Goal: Task Accomplishment & Management: Complete application form

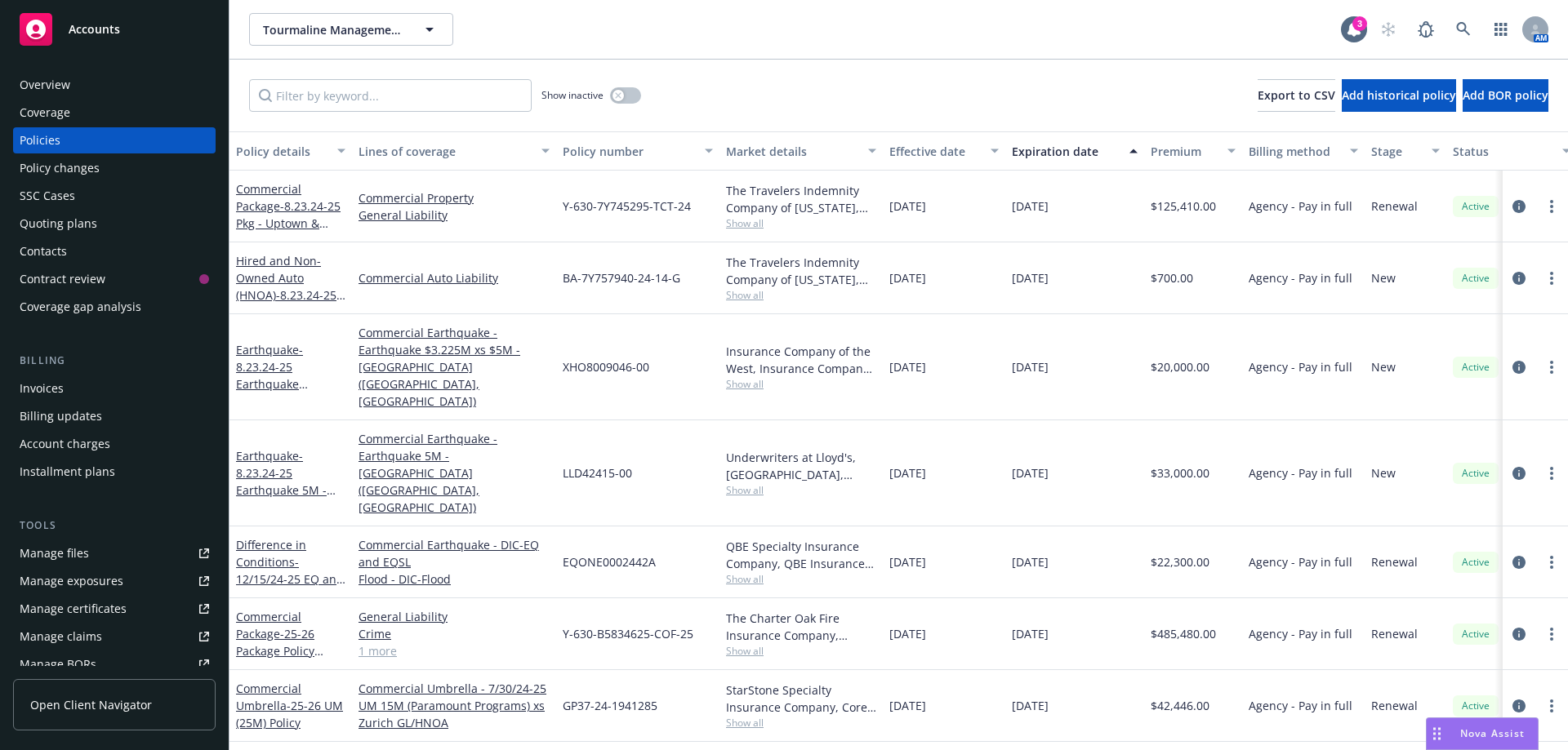
click at [63, 218] on div "Quoting plans" at bounding box center [58, 223] width 78 height 26
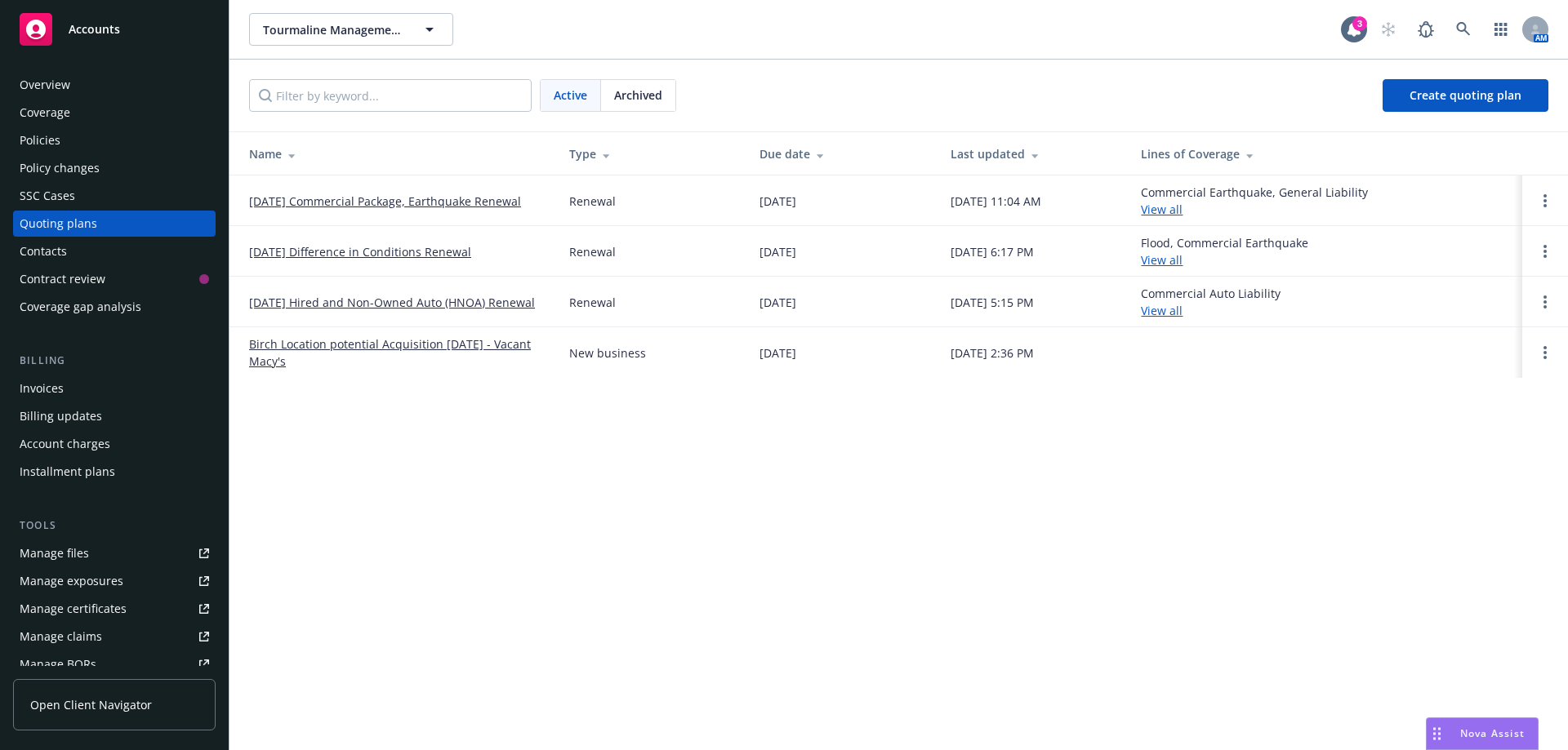
click at [335, 203] on link "[DATE] Commercial Package, Earthquake Renewal" at bounding box center [385, 201] width 272 height 17
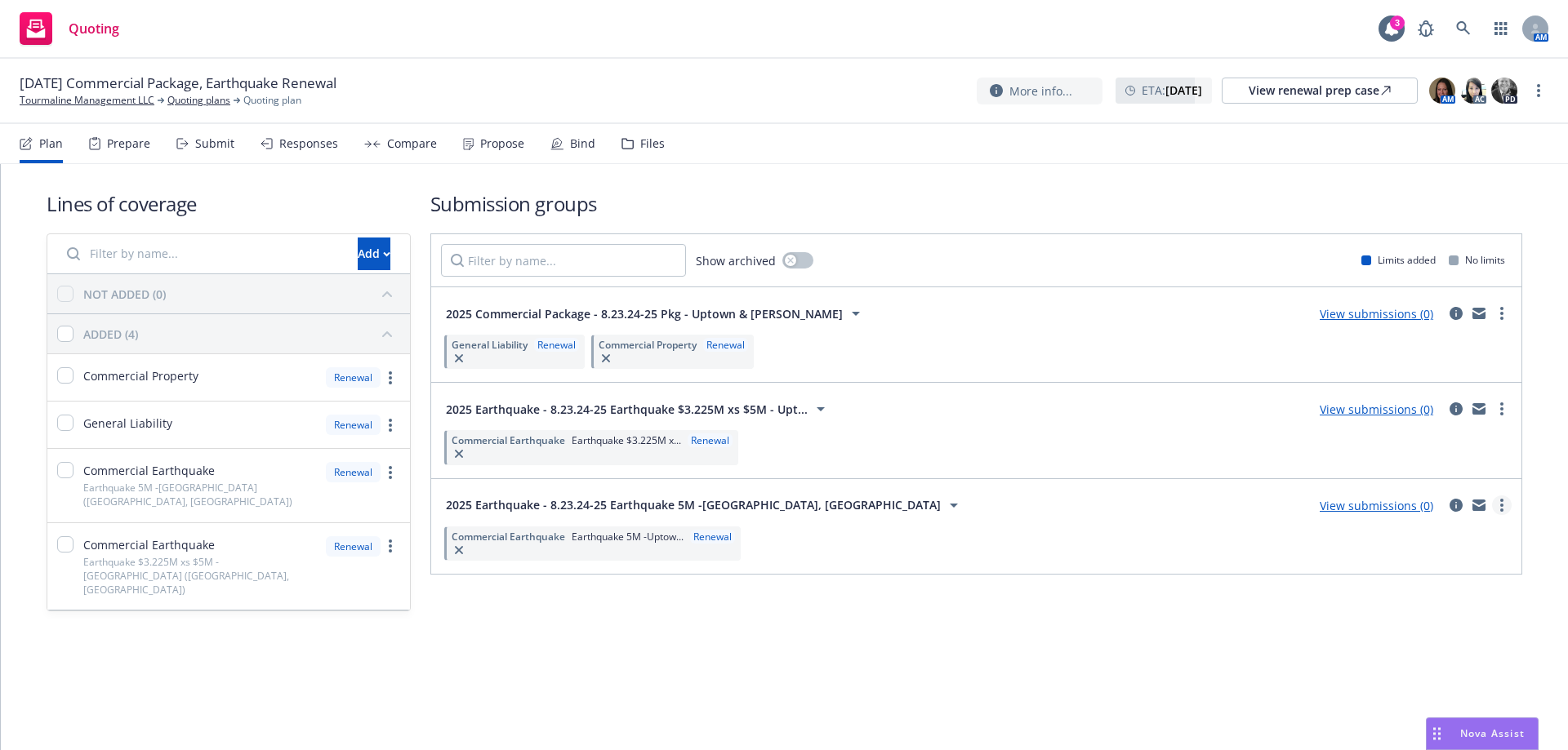
click at [1499, 511] on link "more" at bounding box center [1501, 505] width 19 height 19
click at [1406, 642] on span "Add market to approach" at bounding box center [1424, 643] width 172 height 15
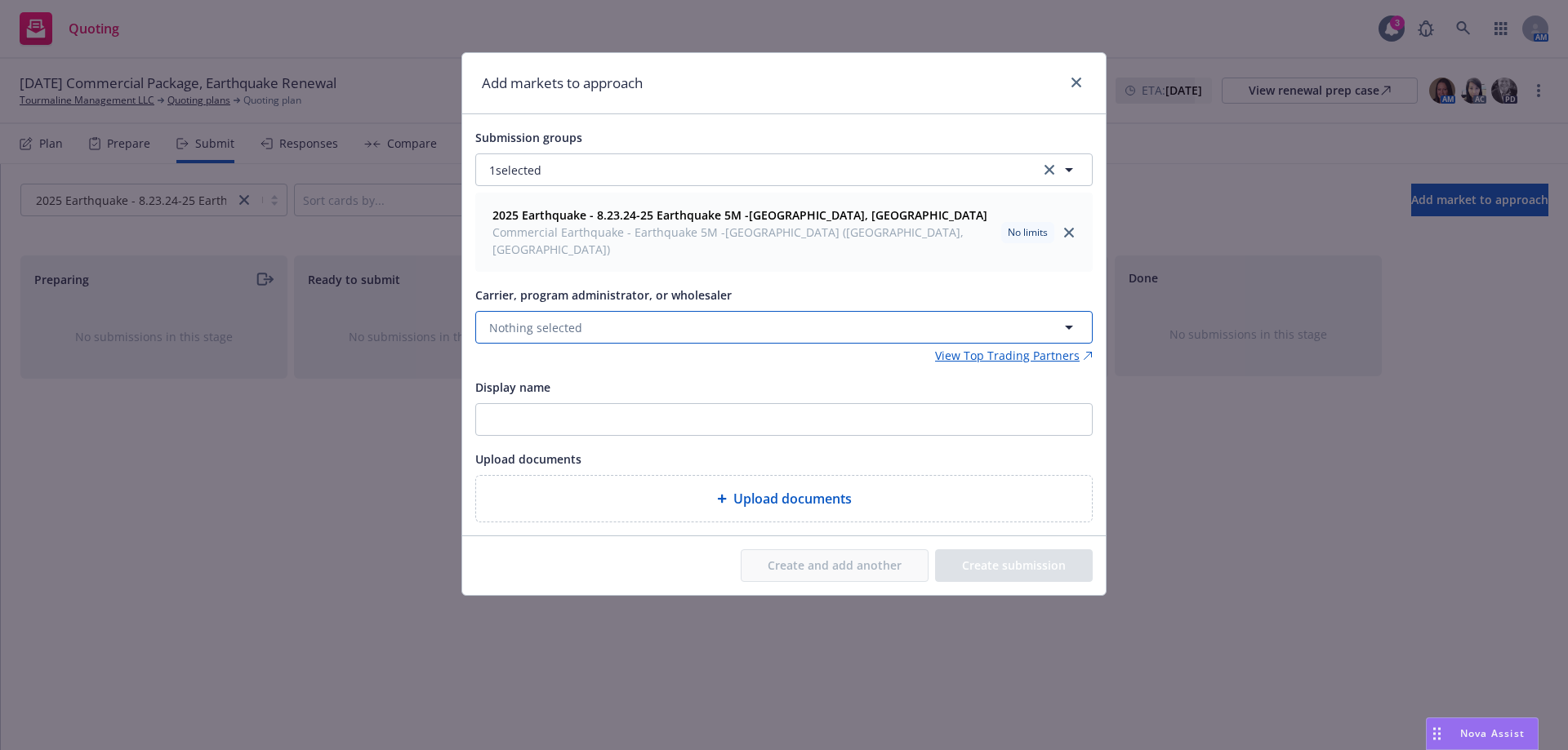
click at [543, 319] on span "Nothing selected" at bounding box center [536, 328] width 93 height 17
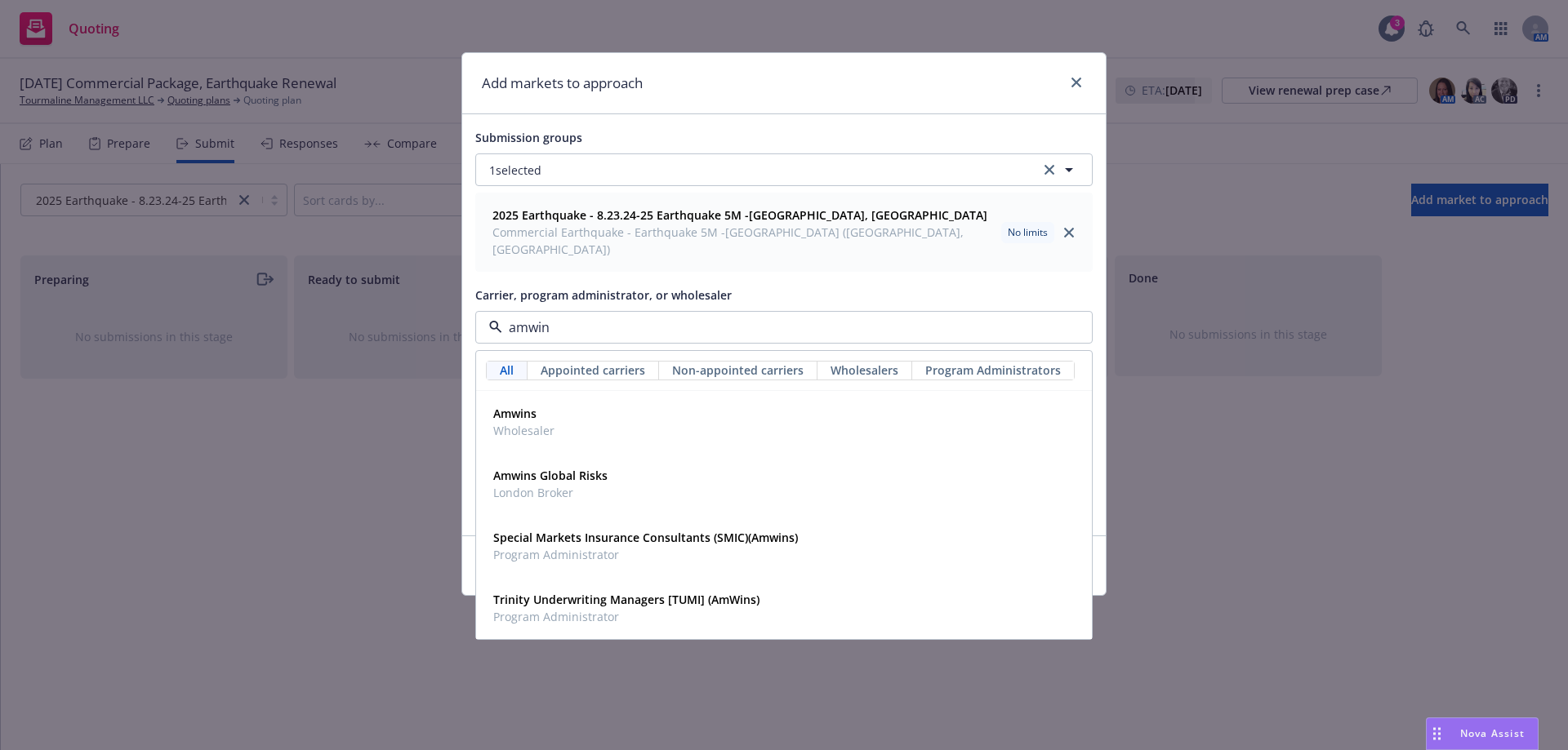
type input "amwins"
click at [520, 405] on strong "Amwins" at bounding box center [514, 413] width 43 height 15
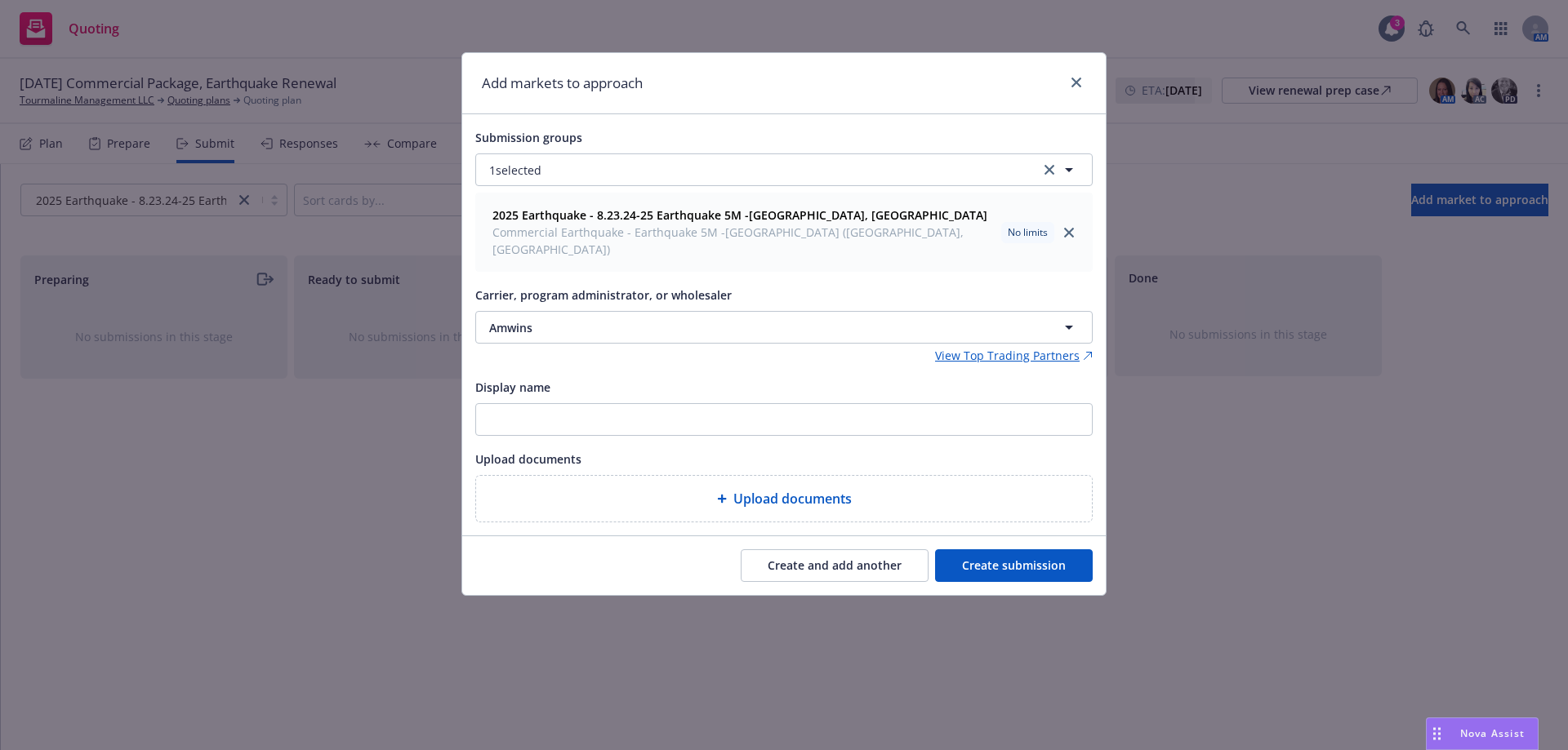
click at [1010, 557] on button "Create submission" at bounding box center [1014, 566] width 158 height 33
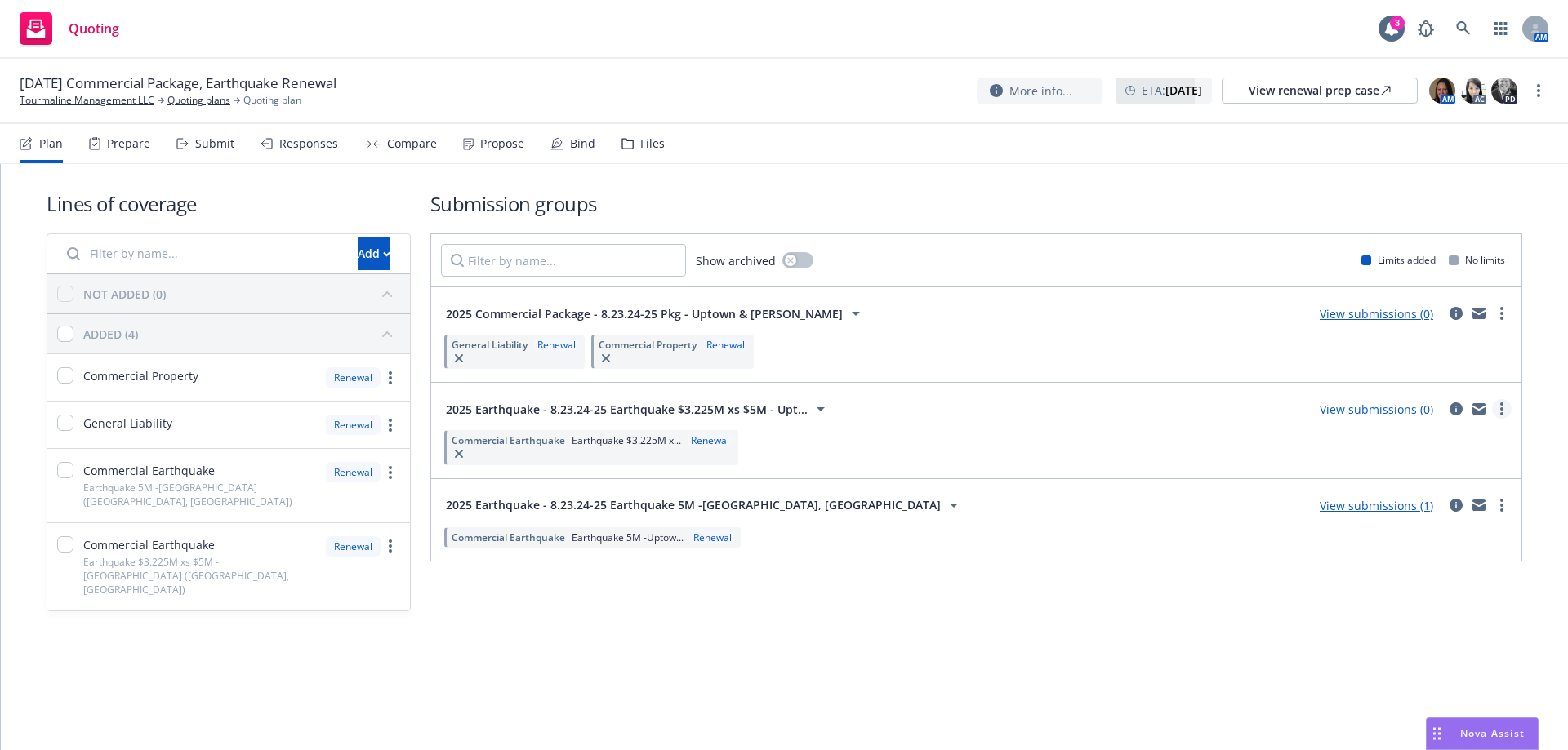
click at [1504, 414] on link "more" at bounding box center [1501, 409] width 19 height 19
click at [1429, 547] on span "Add market to approach" at bounding box center [1424, 546] width 172 height 15
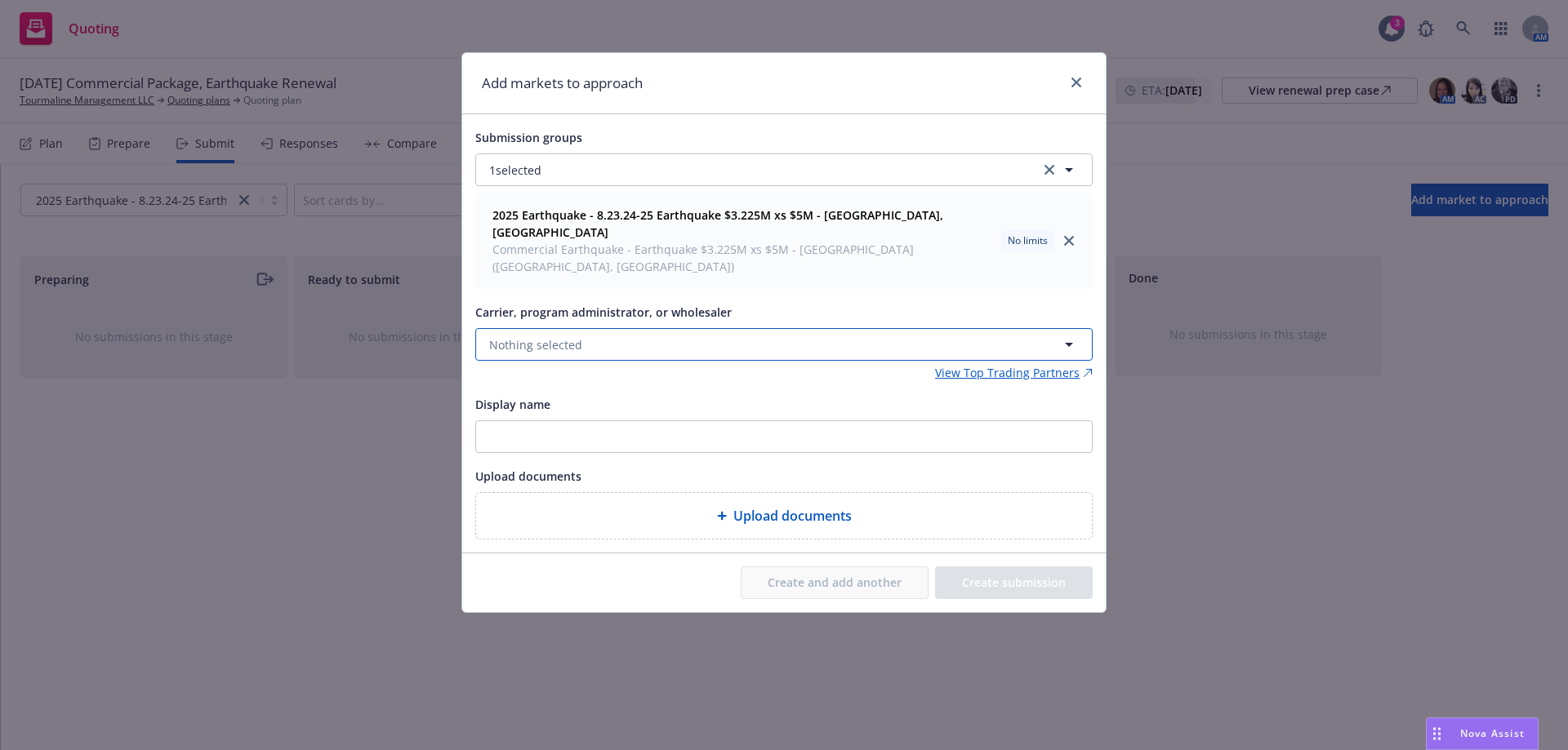
click at [569, 336] on span "Nothing selected" at bounding box center [536, 345] width 93 height 17
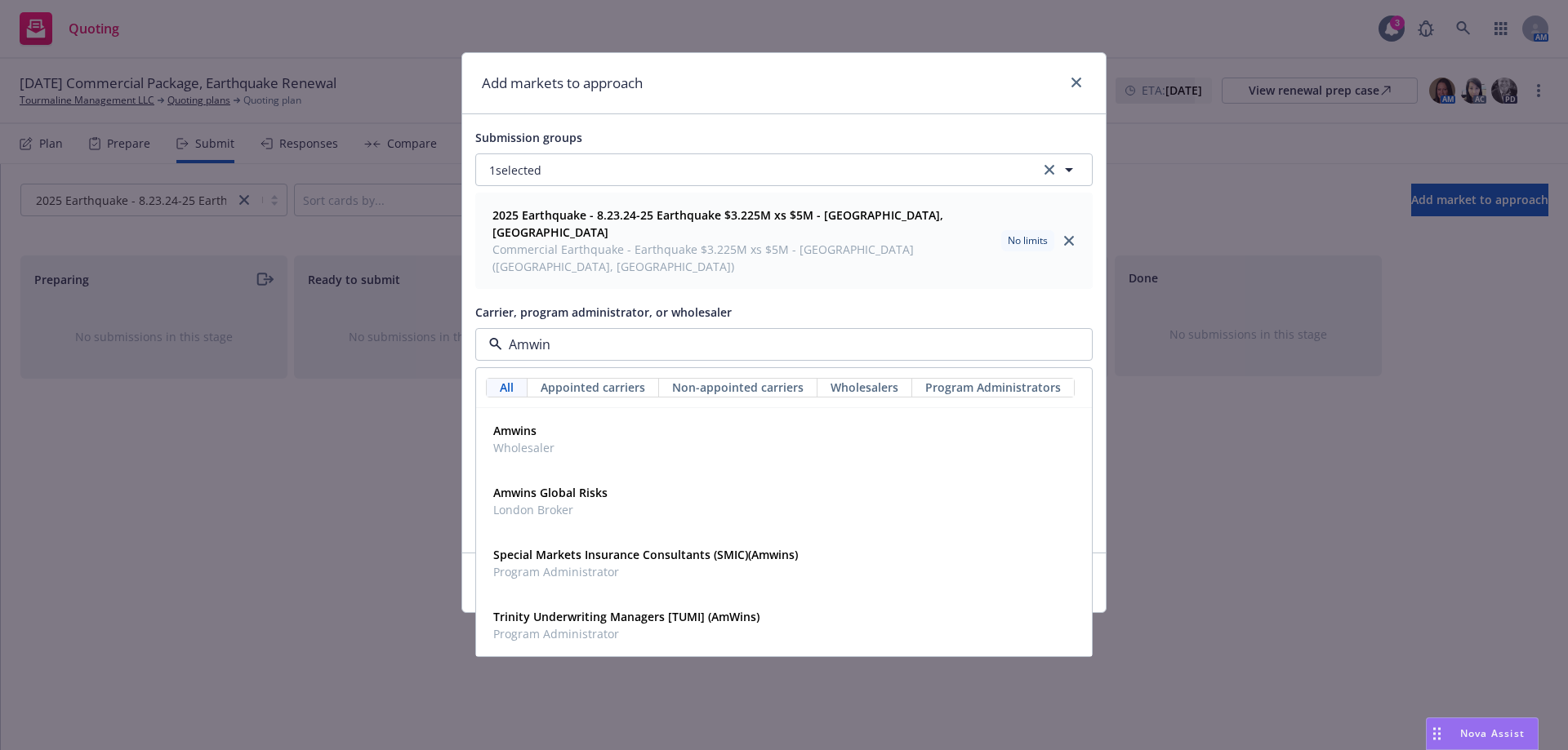
type input "Amwins"
click at [530, 439] on span "Wholesaler" at bounding box center [524, 448] width 61 height 17
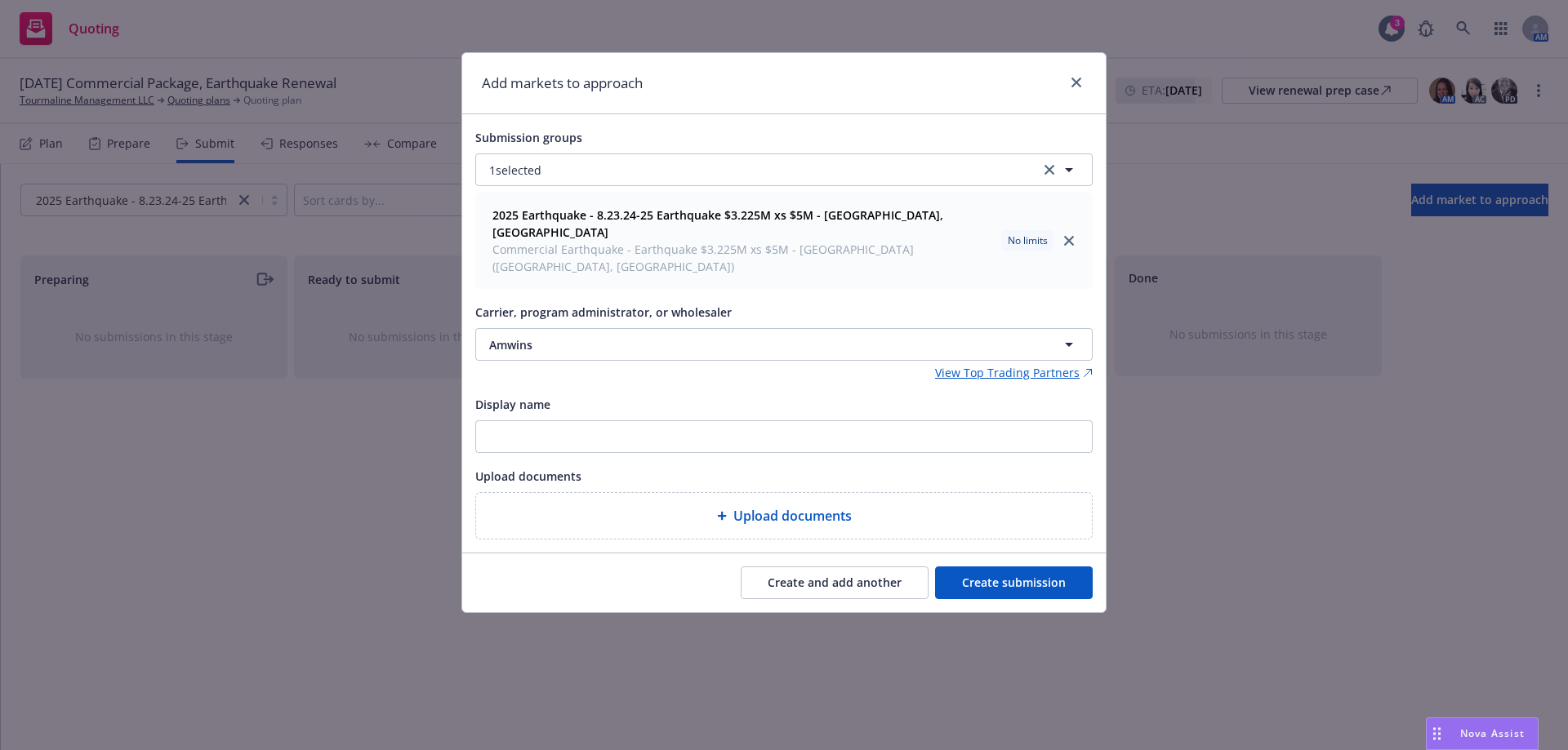
click at [972, 567] on button "Create submission" at bounding box center [1014, 583] width 158 height 33
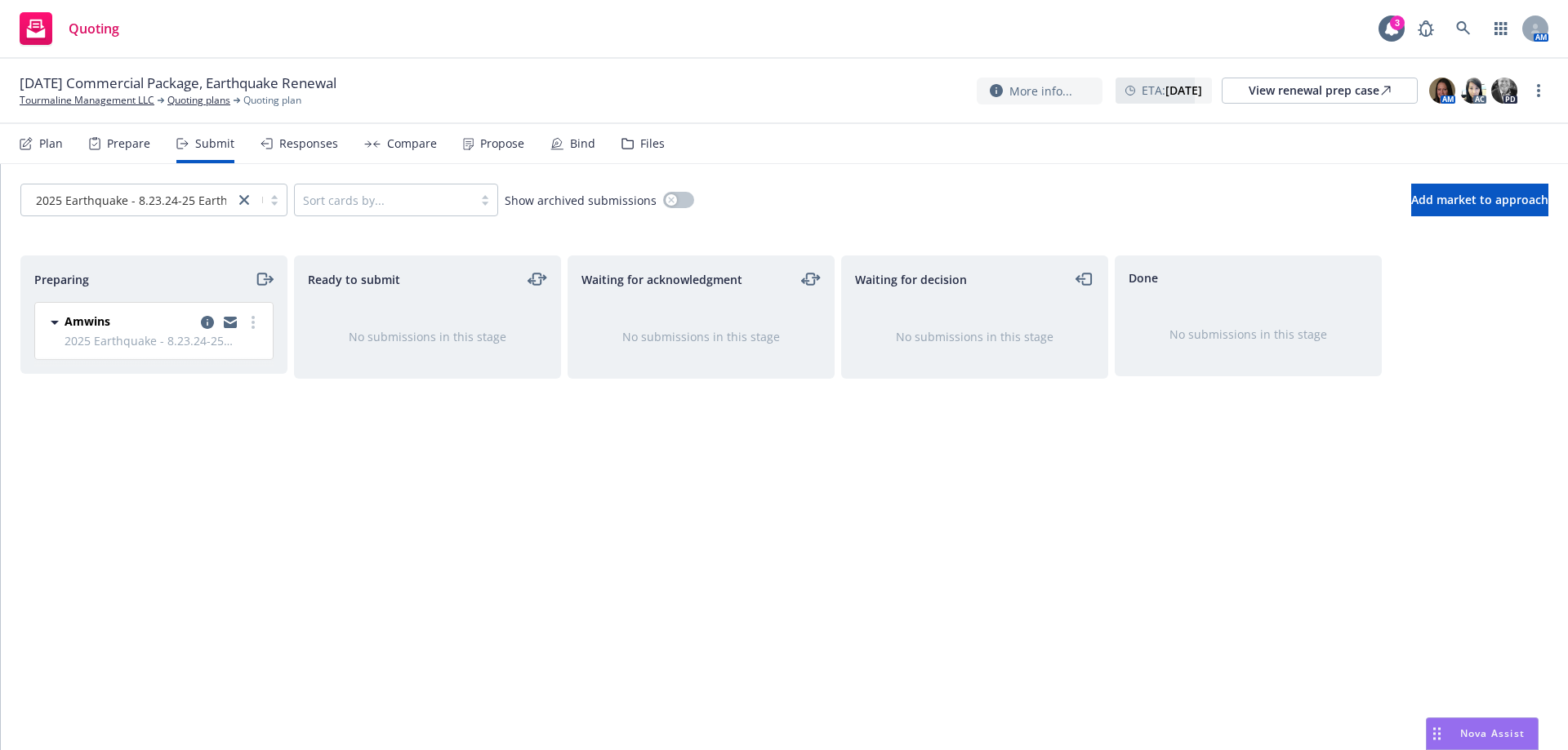
click at [61, 140] on div "Plan" at bounding box center [51, 143] width 24 height 13
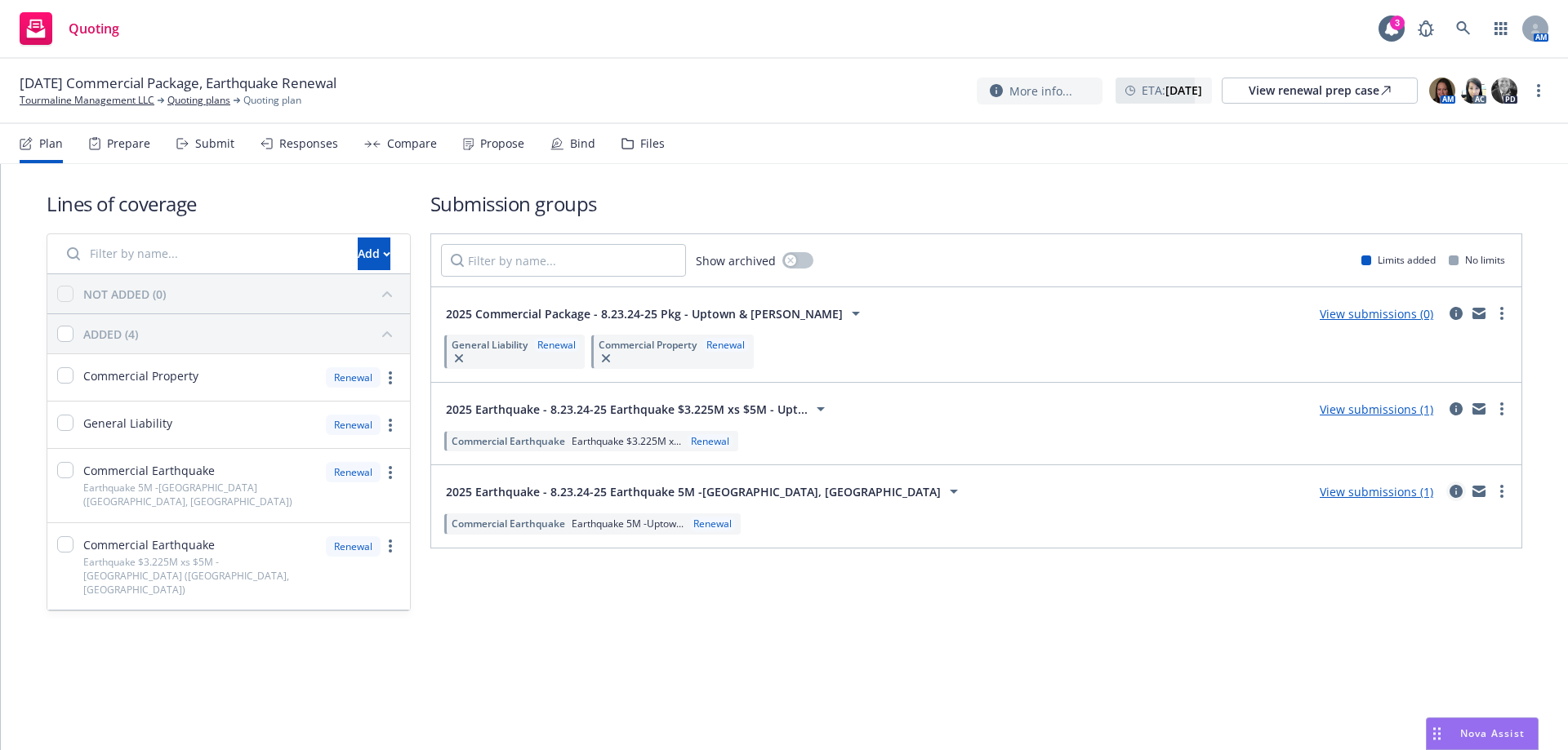
click at [1454, 492] on icon "circleInformation" at bounding box center [1456, 491] width 13 height 13
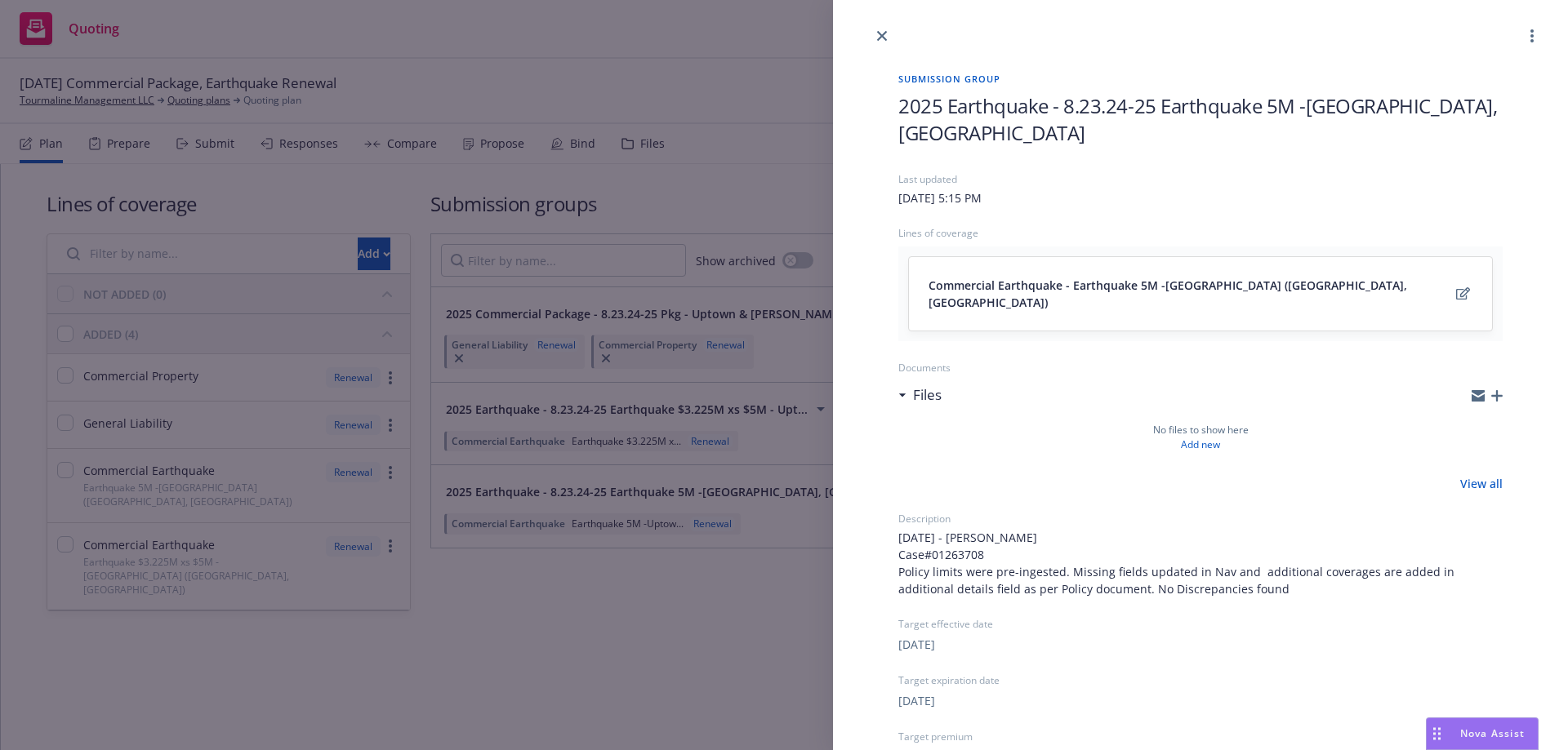
click at [656, 498] on div "Submission group 2025 Earthquake - 8.23.24-25 Earthquake 5M -Uptown, OR Last up…" at bounding box center [784, 375] width 1568 height 750
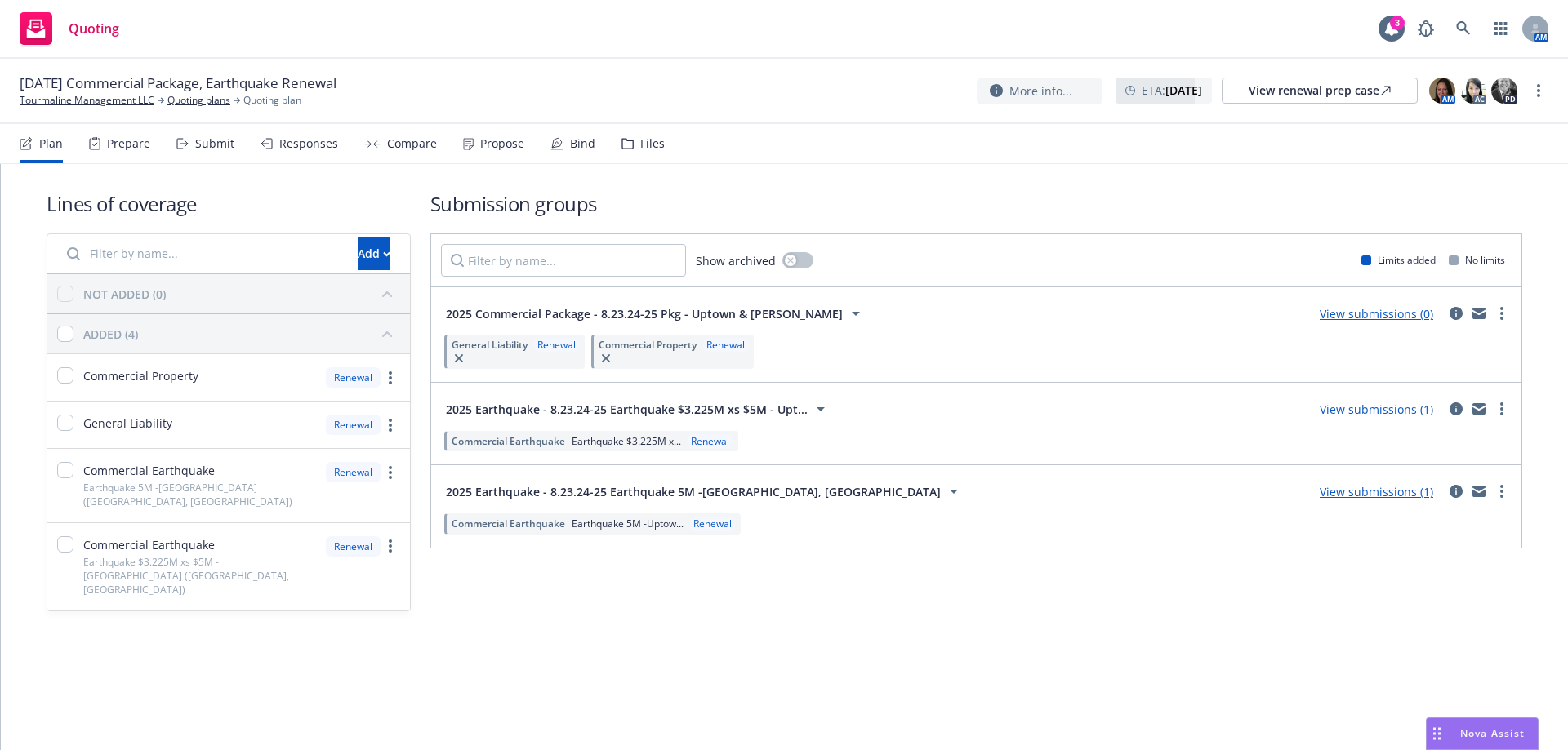
click at [1403, 493] on link "View submissions (1)" at bounding box center [1376, 492] width 113 height 15
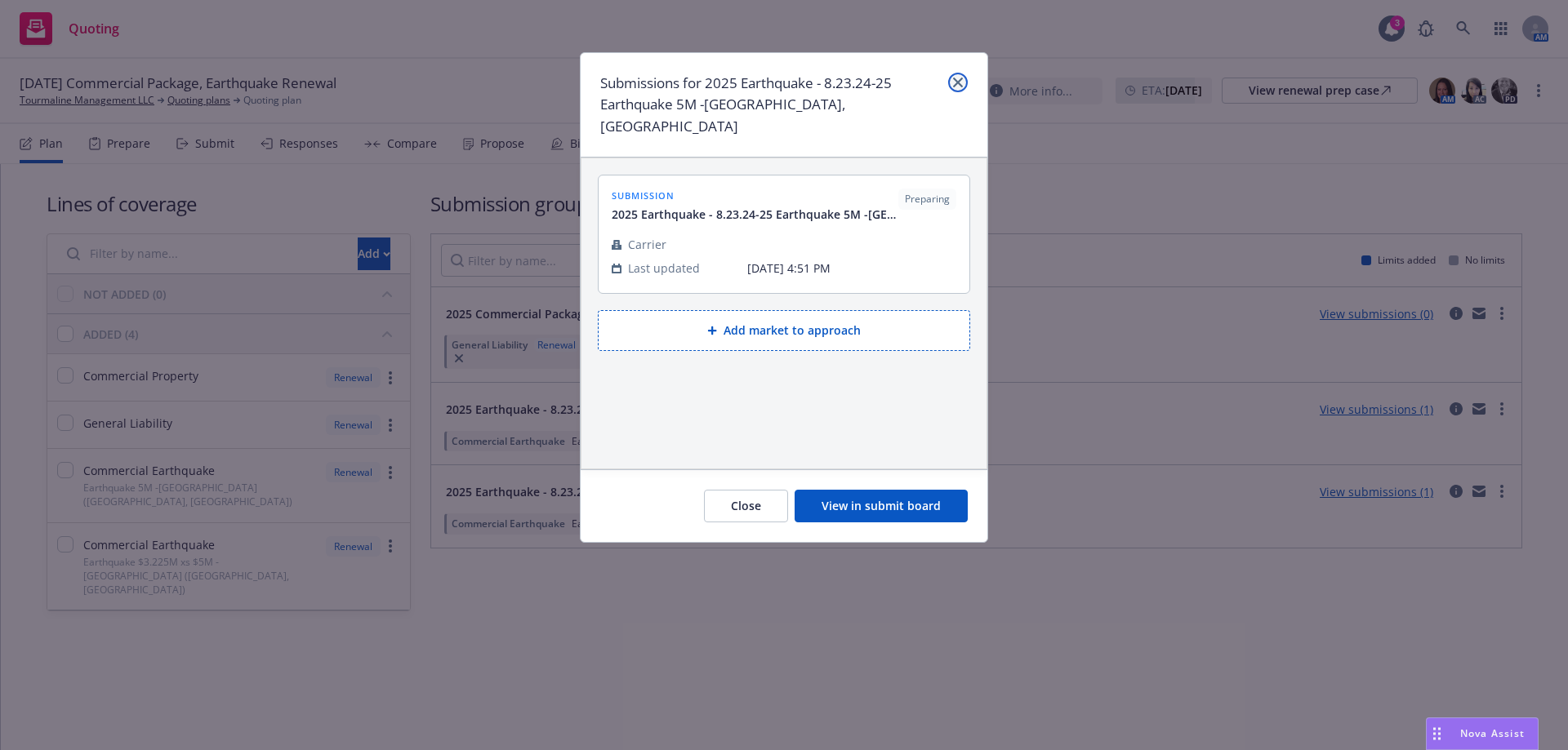
click at [961, 87] on link "close" at bounding box center [957, 82] width 19 height 19
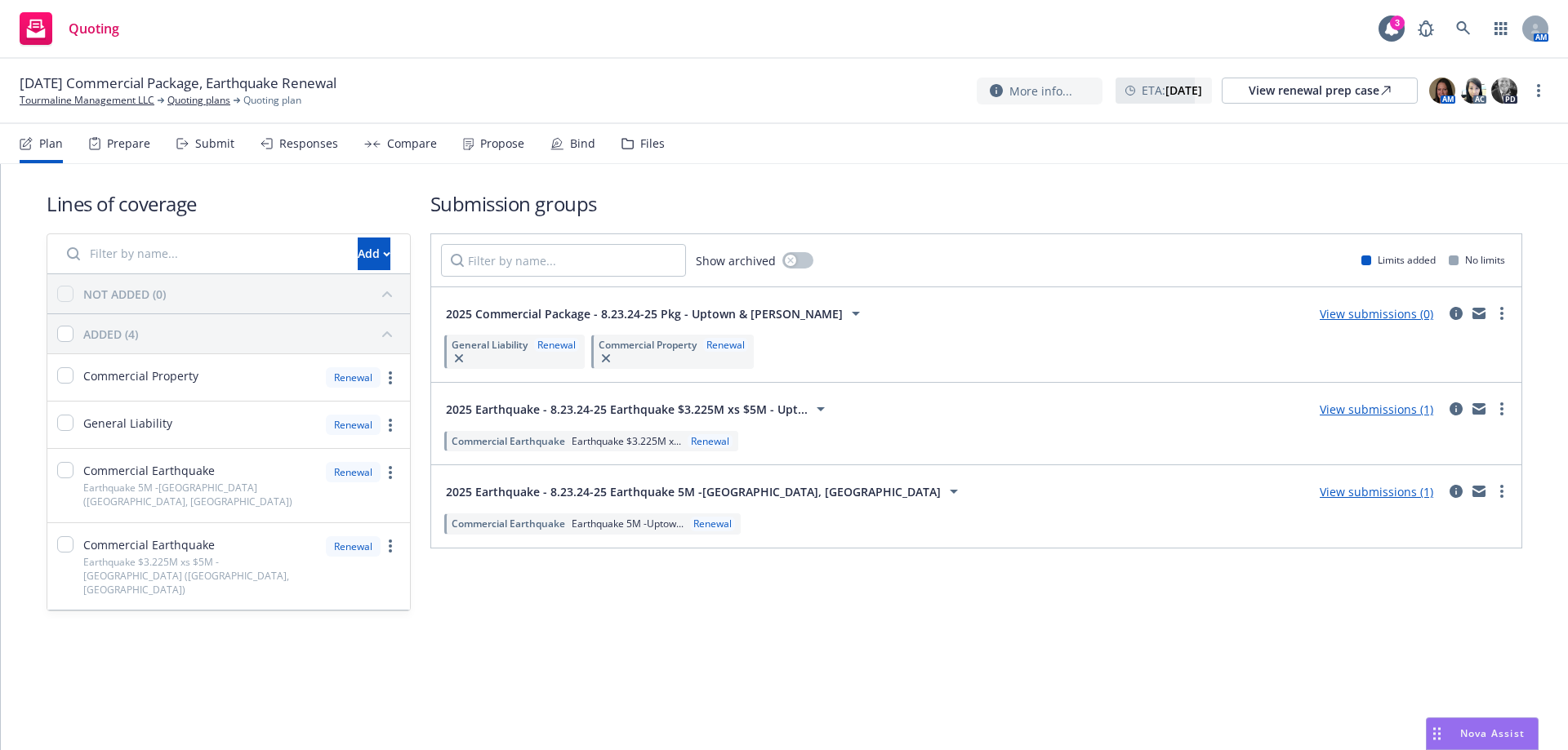
click at [641, 139] on div "Files" at bounding box center [652, 143] width 24 height 13
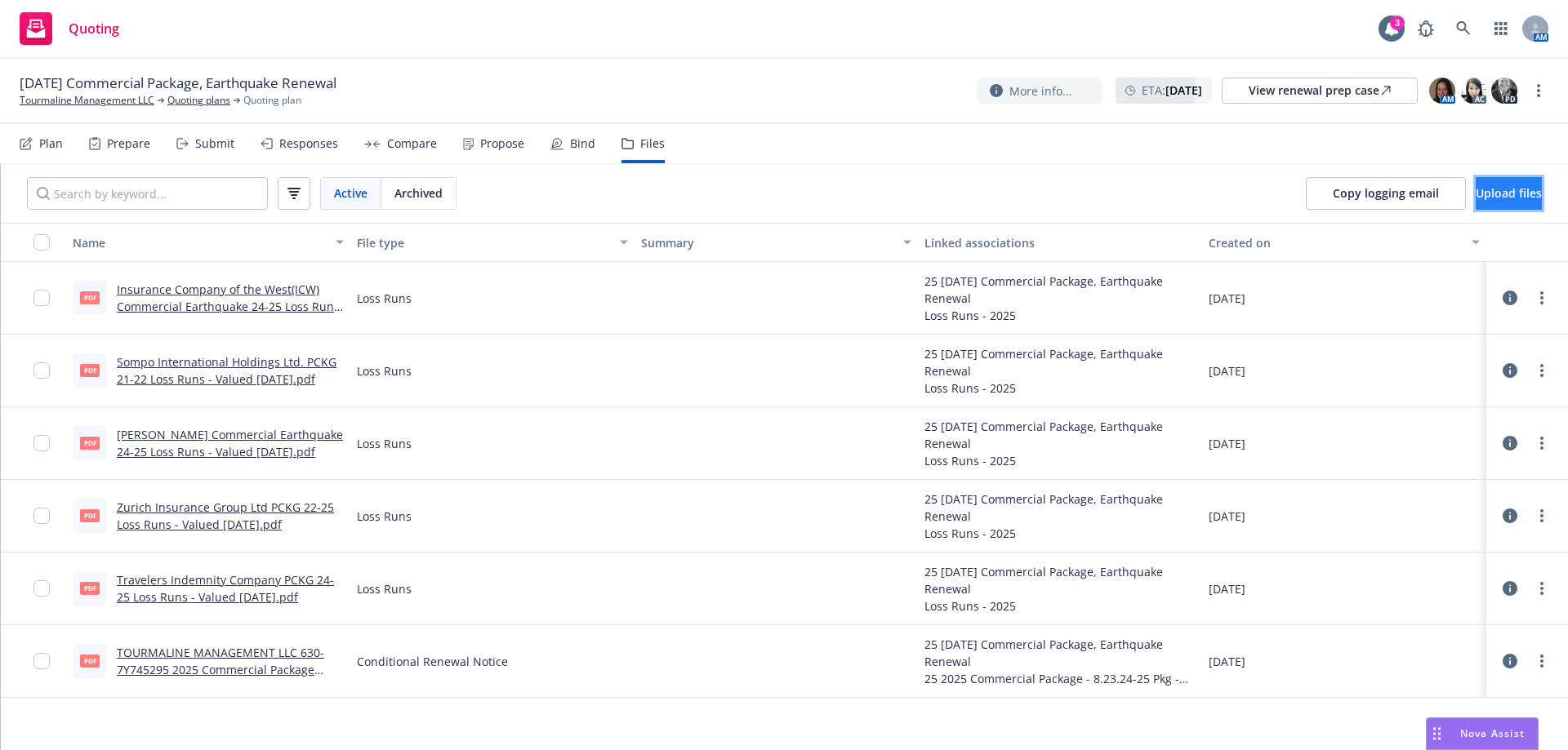
click at [1484, 201] on button "Upload files" at bounding box center [1509, 193] width 66 height 33
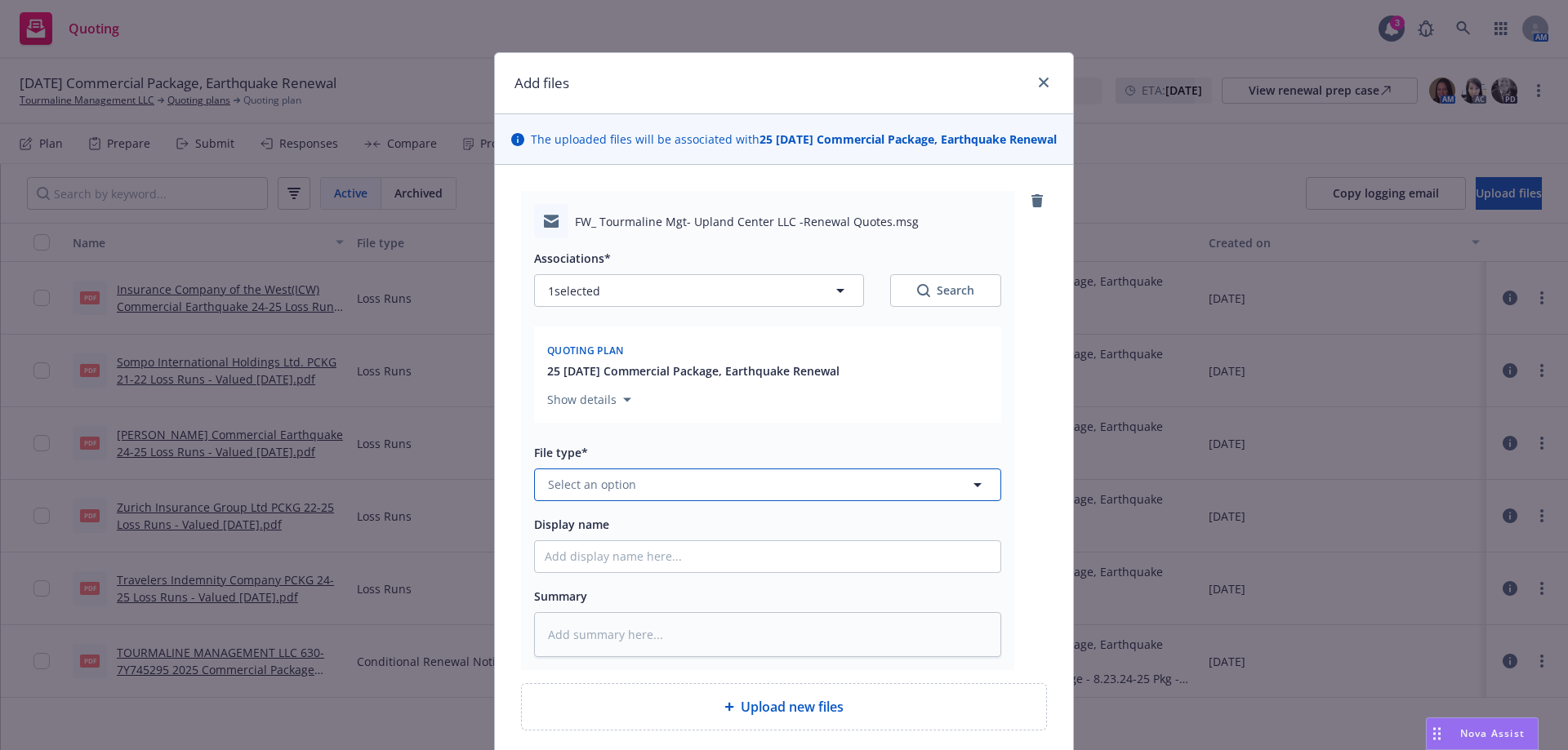
click at [624, 493] on span "Select an option" at bounding box center [592, 485] width 88 height 17
type input "quote"
click at [616, 448] on span "Quote received" at bounding box center [593, 439] width 85 height 17
click at [836, 301] on icon "button" at bounding box center [840, 291] width 19 height 19
type textarea "x"
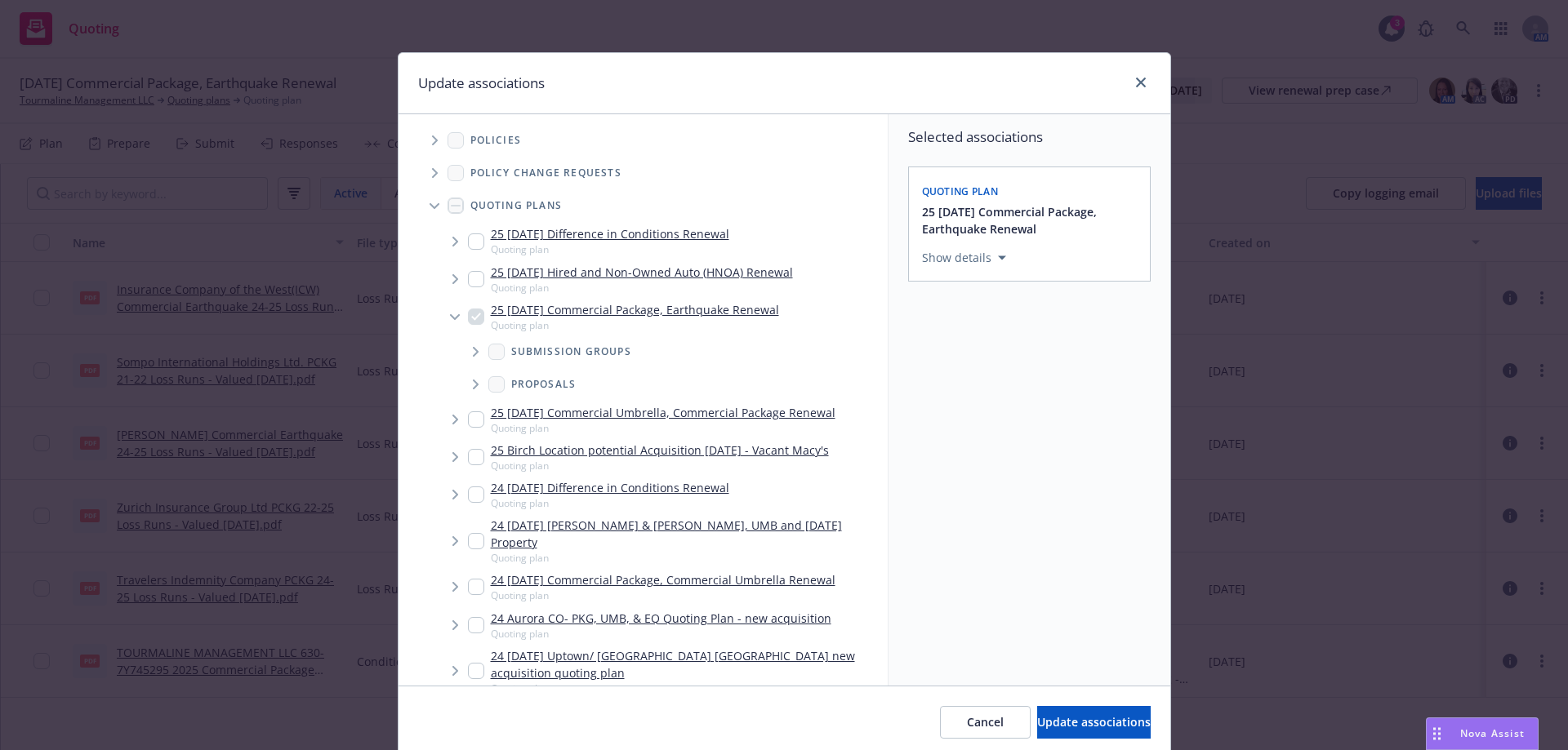
click at [473, 355] on icon "Tree Example" at bounding box center [476, 352] width 6 height 10
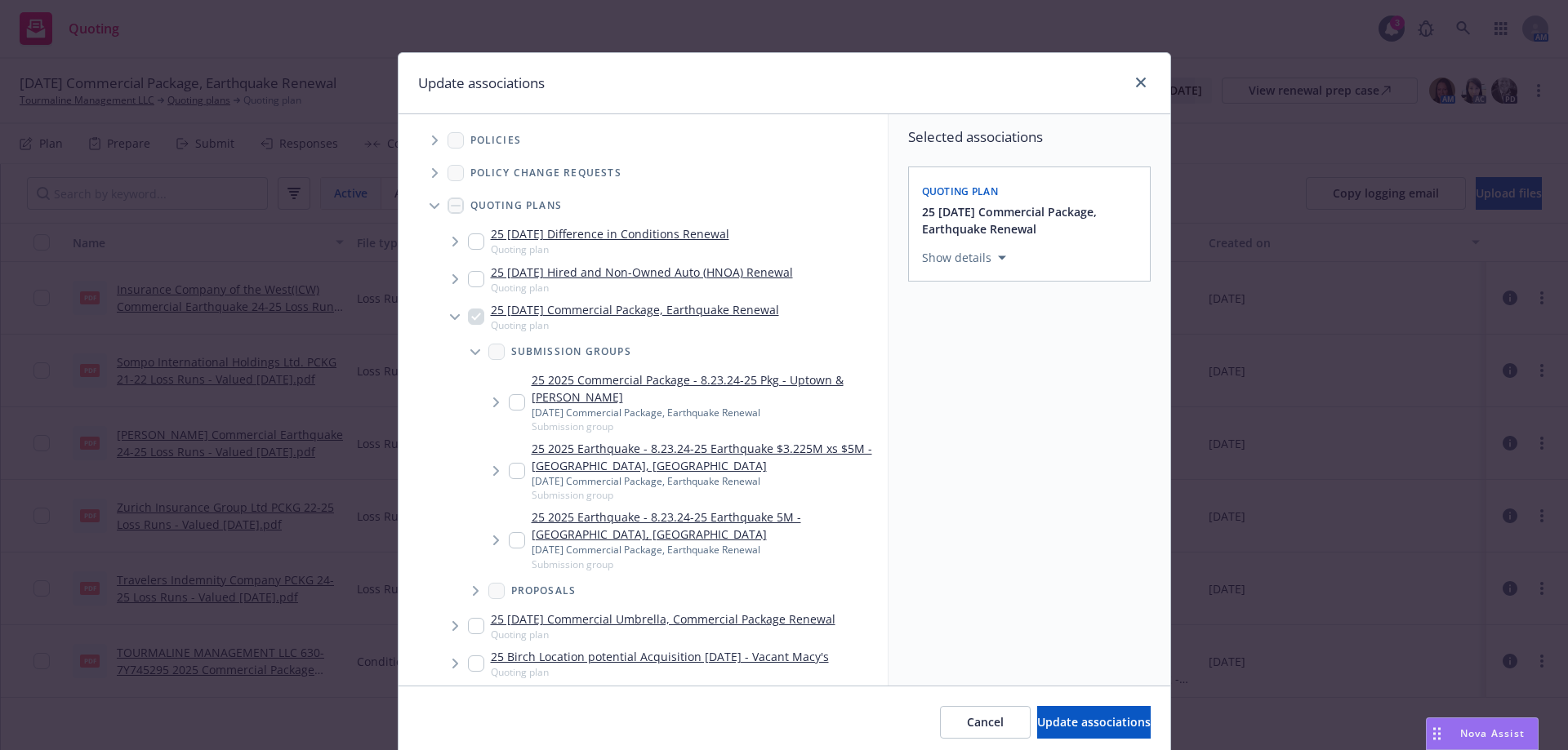
click at [515, 470] on input "Tree Example" at bounding box center [516, 470] width 16 height 16
checkbox input "true"
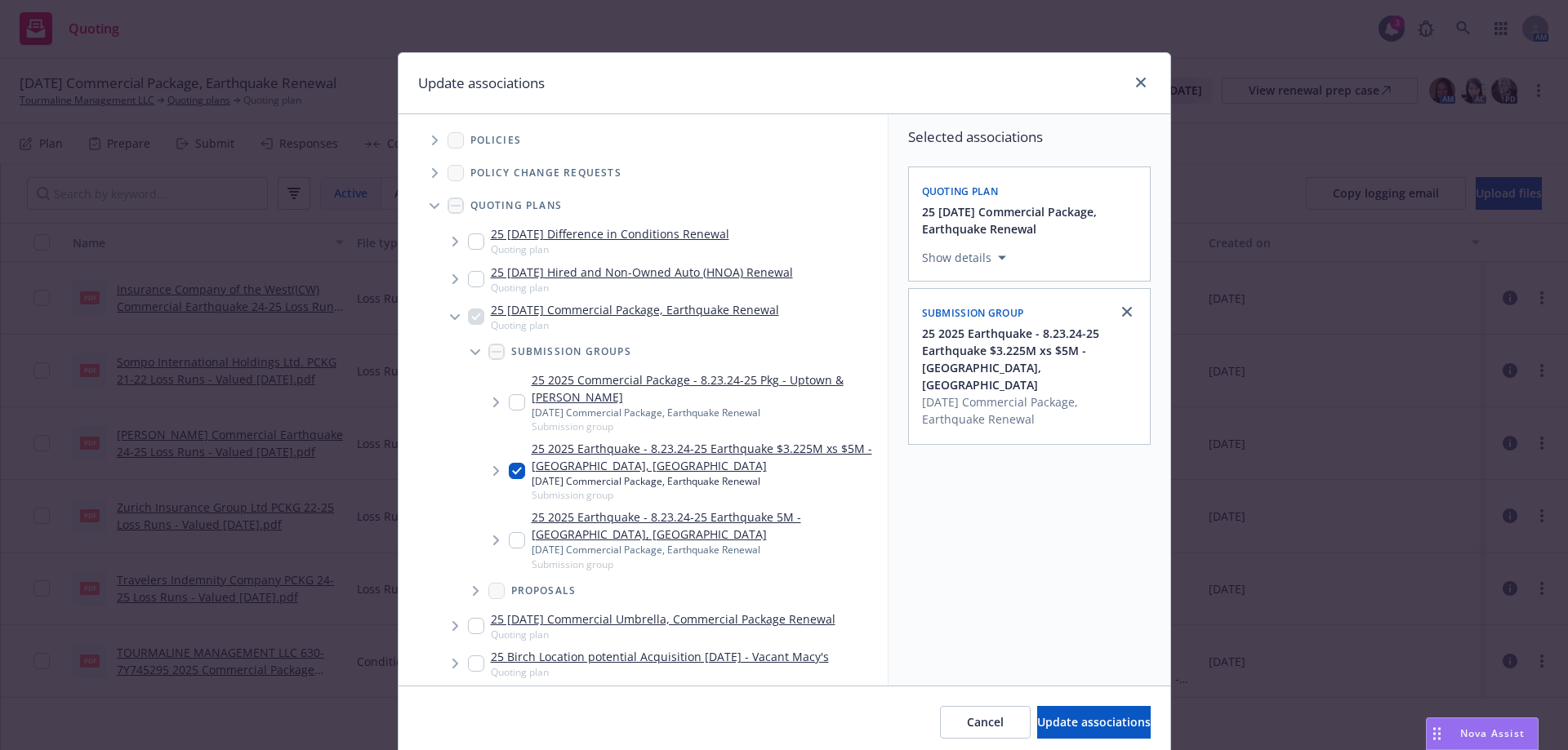
click at [511, 532] on input "Tree Example" at bounding box center [516, 540] width 16 height 16
checkbox input "true"
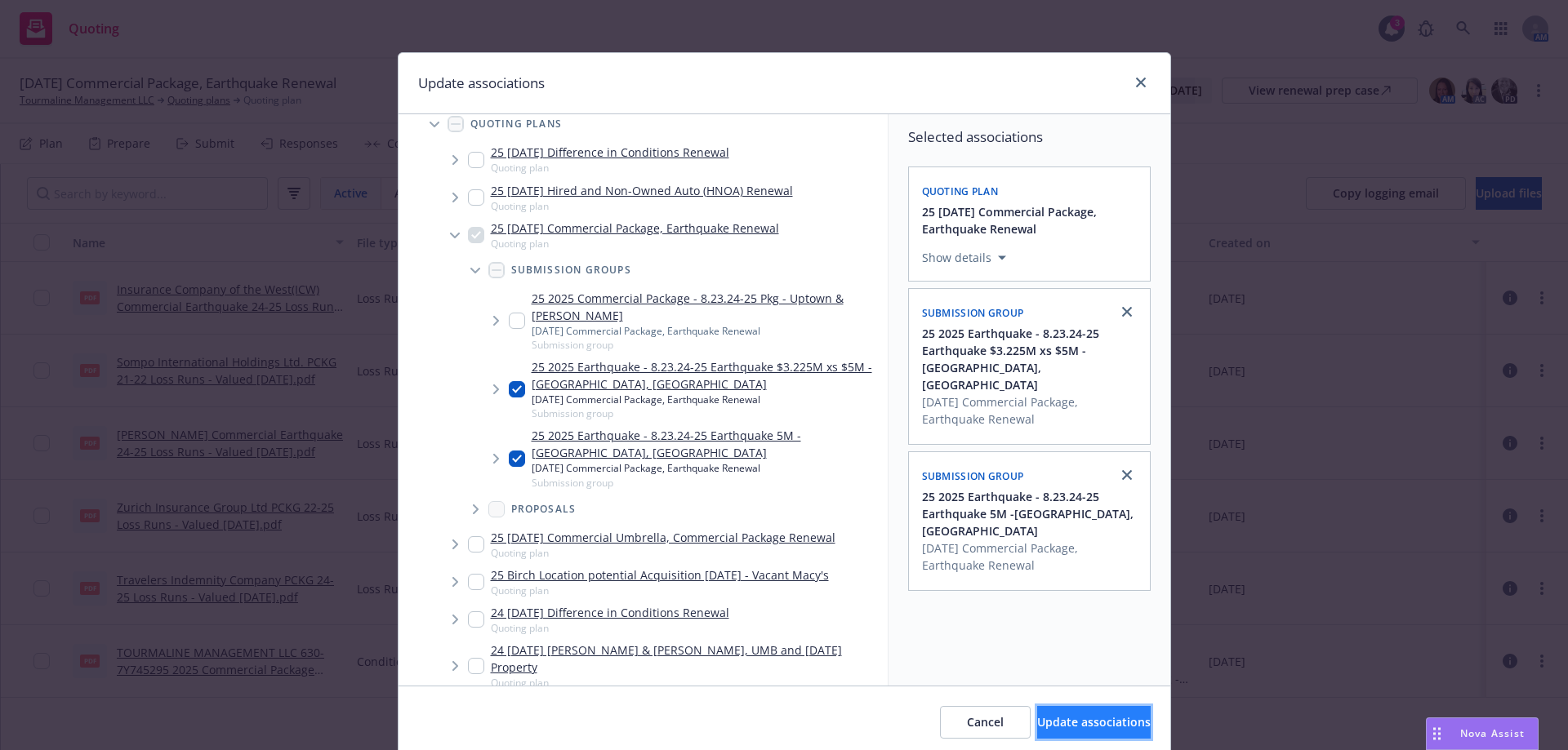
click at [1069, 726] on span "Update associations" at bounding box center [1094, 722] width 113 height 15
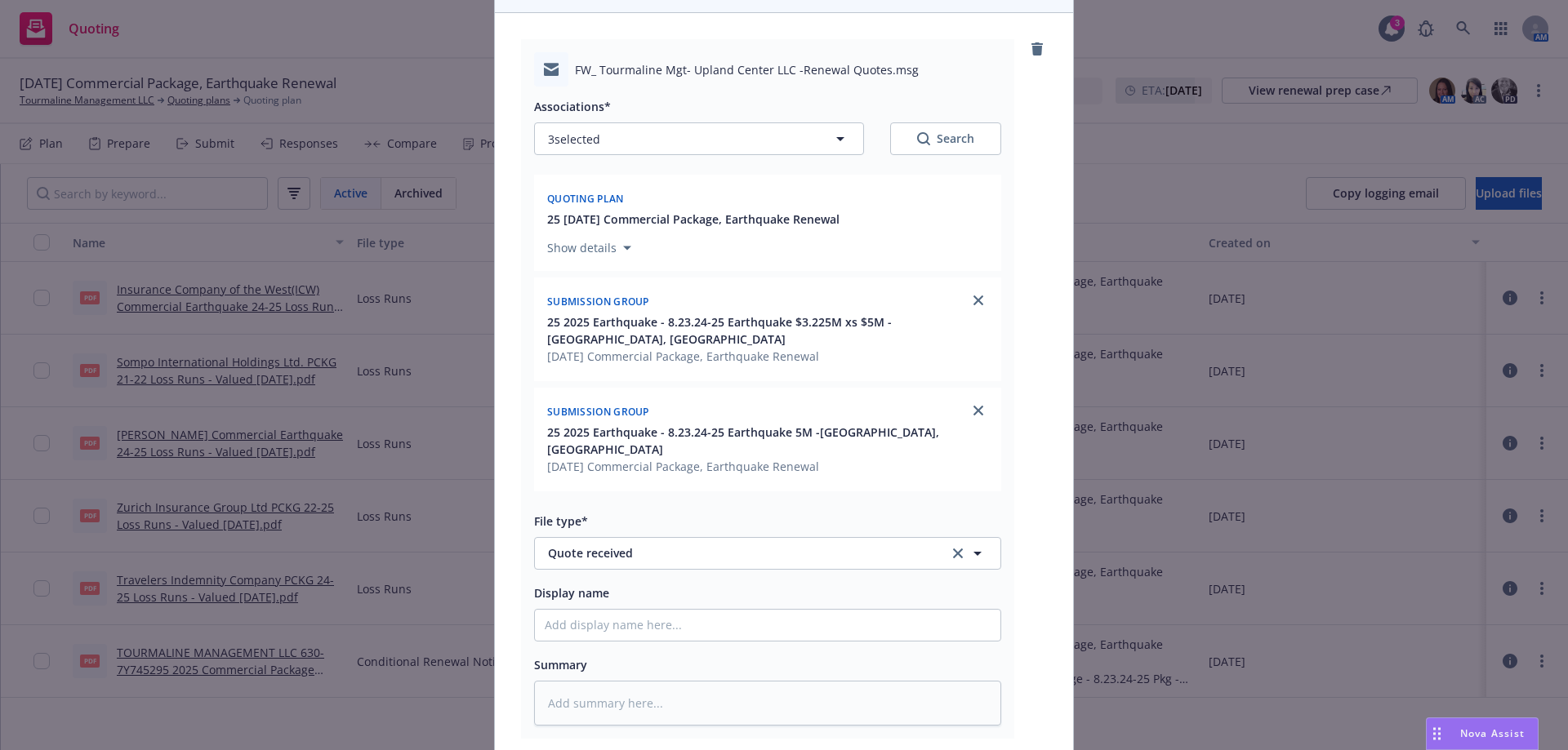
scroll to position [163, 0]
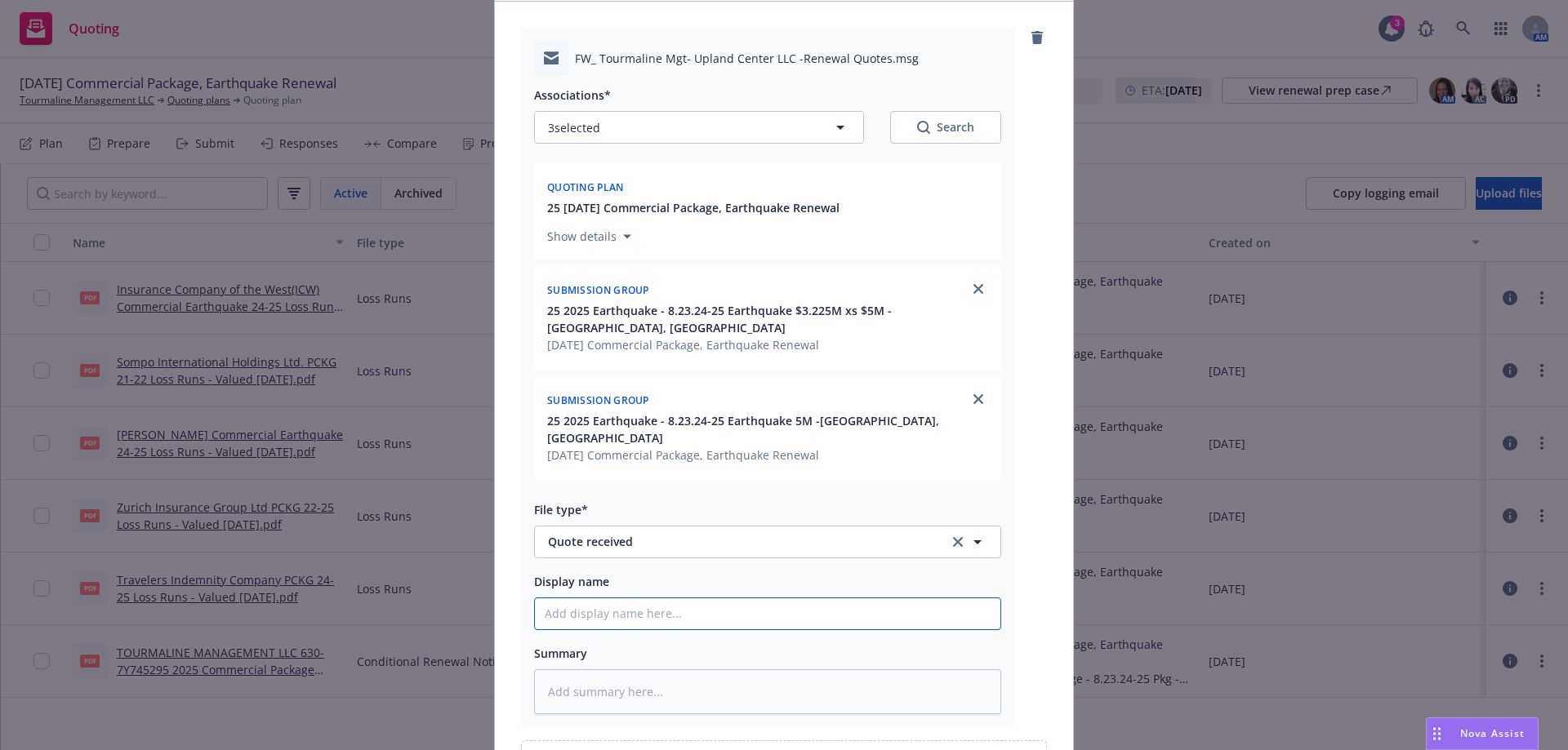
click at [642, 600] on input "Display name" at bounding box center [767, 614] width 466 height 31
type textarea "x"
type input "E"
type textarea "x"
type input "EM"
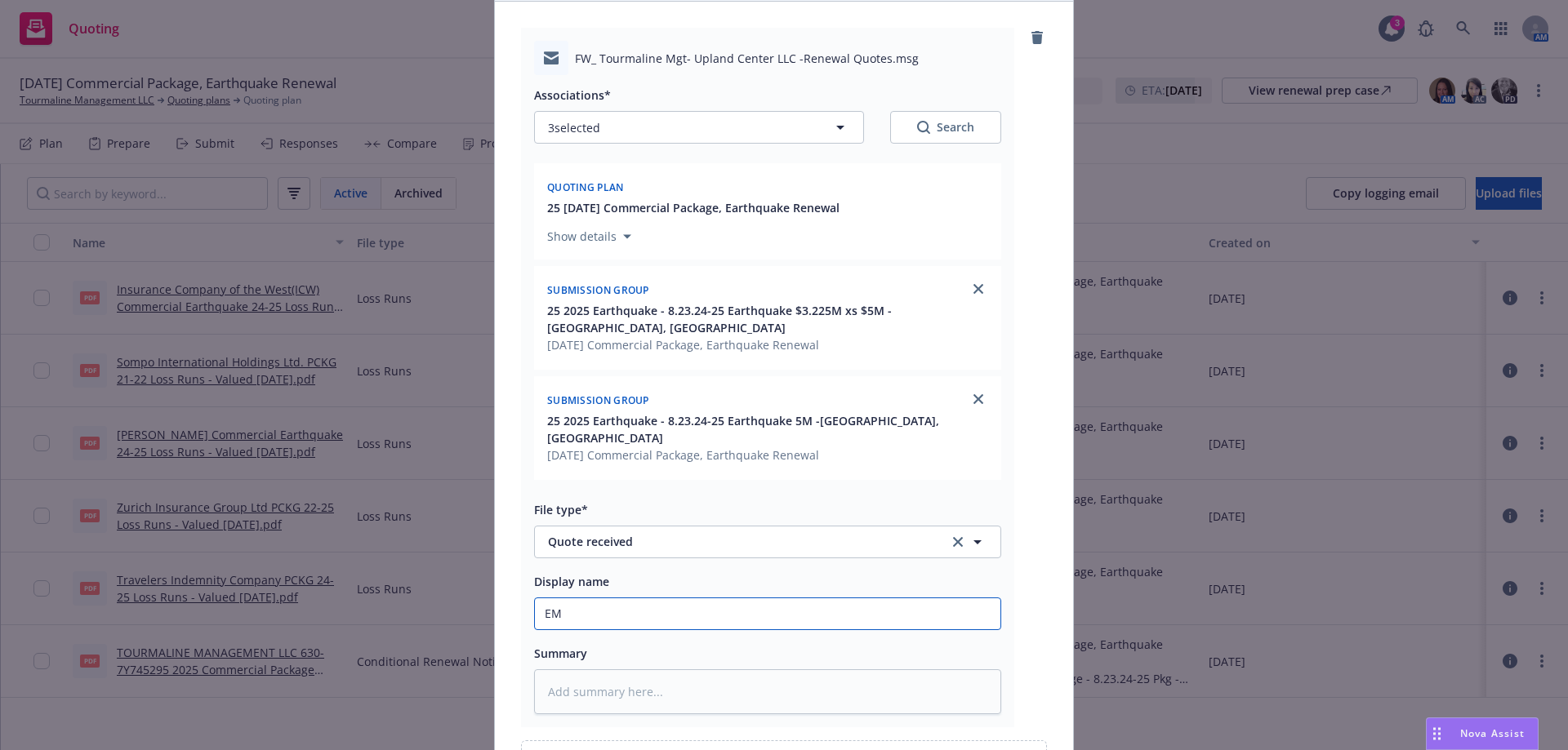
type textarea "x"
type input "EMF"
type textarea "x"
type input "EMFC"
type textarea "x"
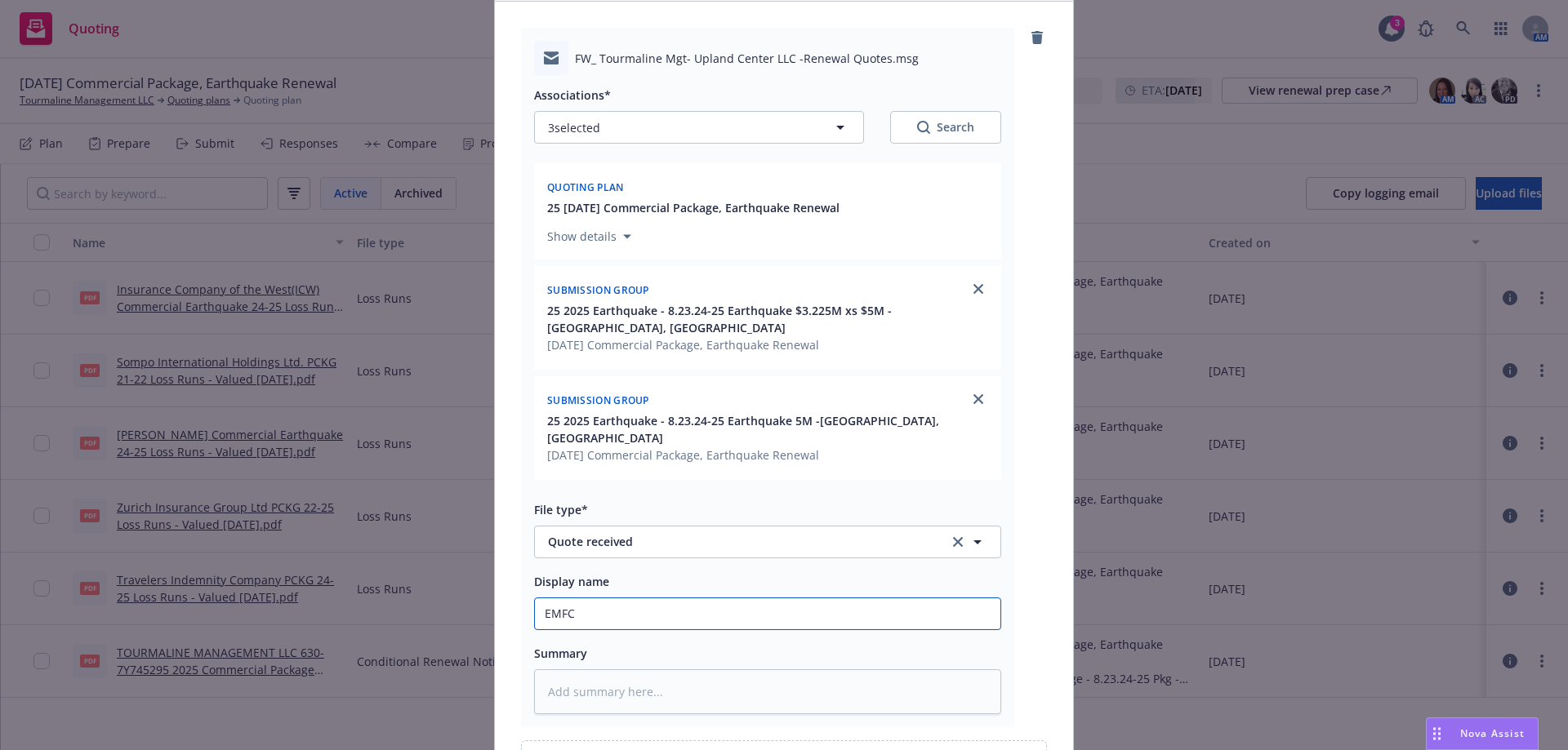
type input "EMFC/"
type textarea "x"
type input "EMFC/A"
type textarea "x"
type input "EMFC/Am"
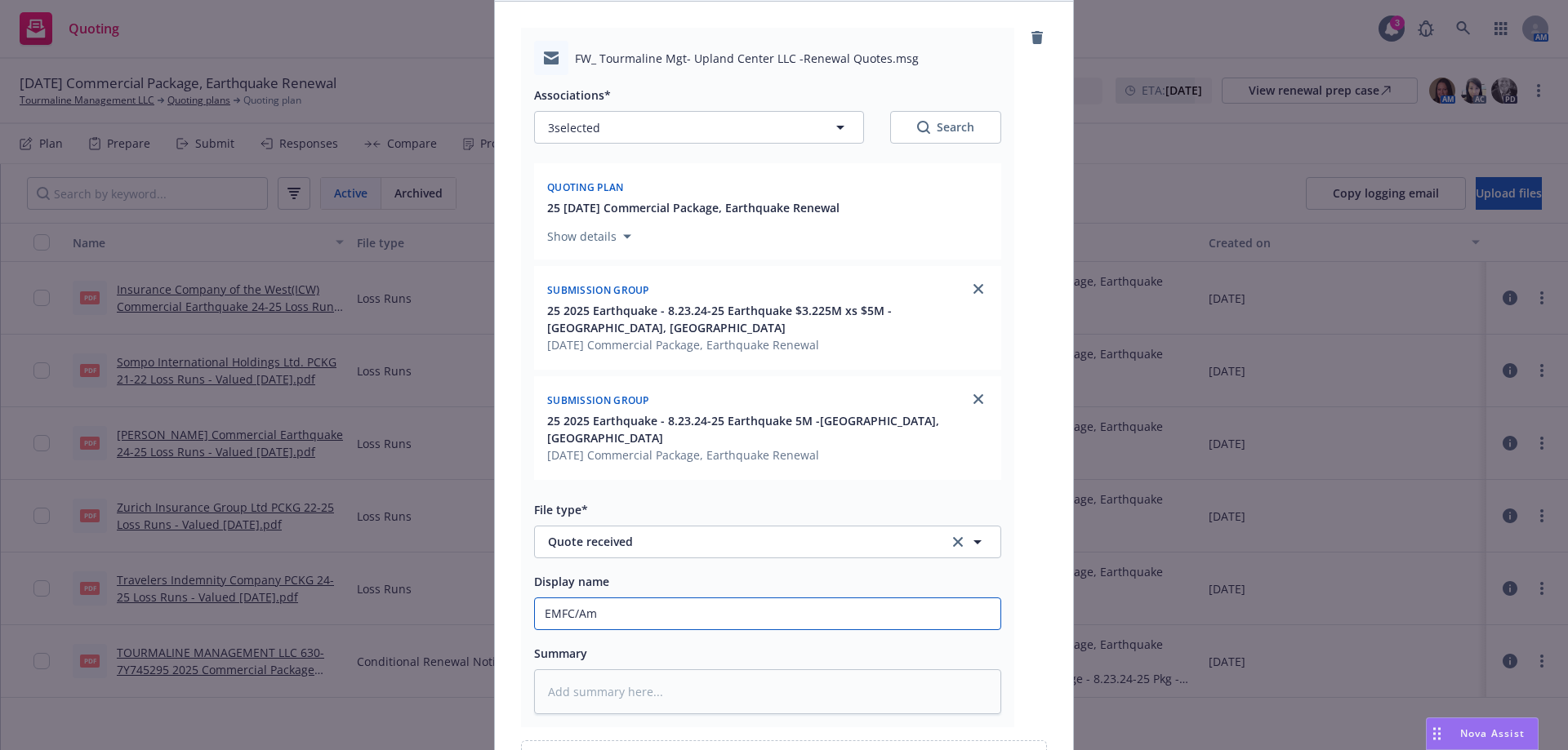
type textarea "x"
type input "EMFC/Amw"
type textarea "x"
type input "EMFC/Amwi"
type textarea "x"
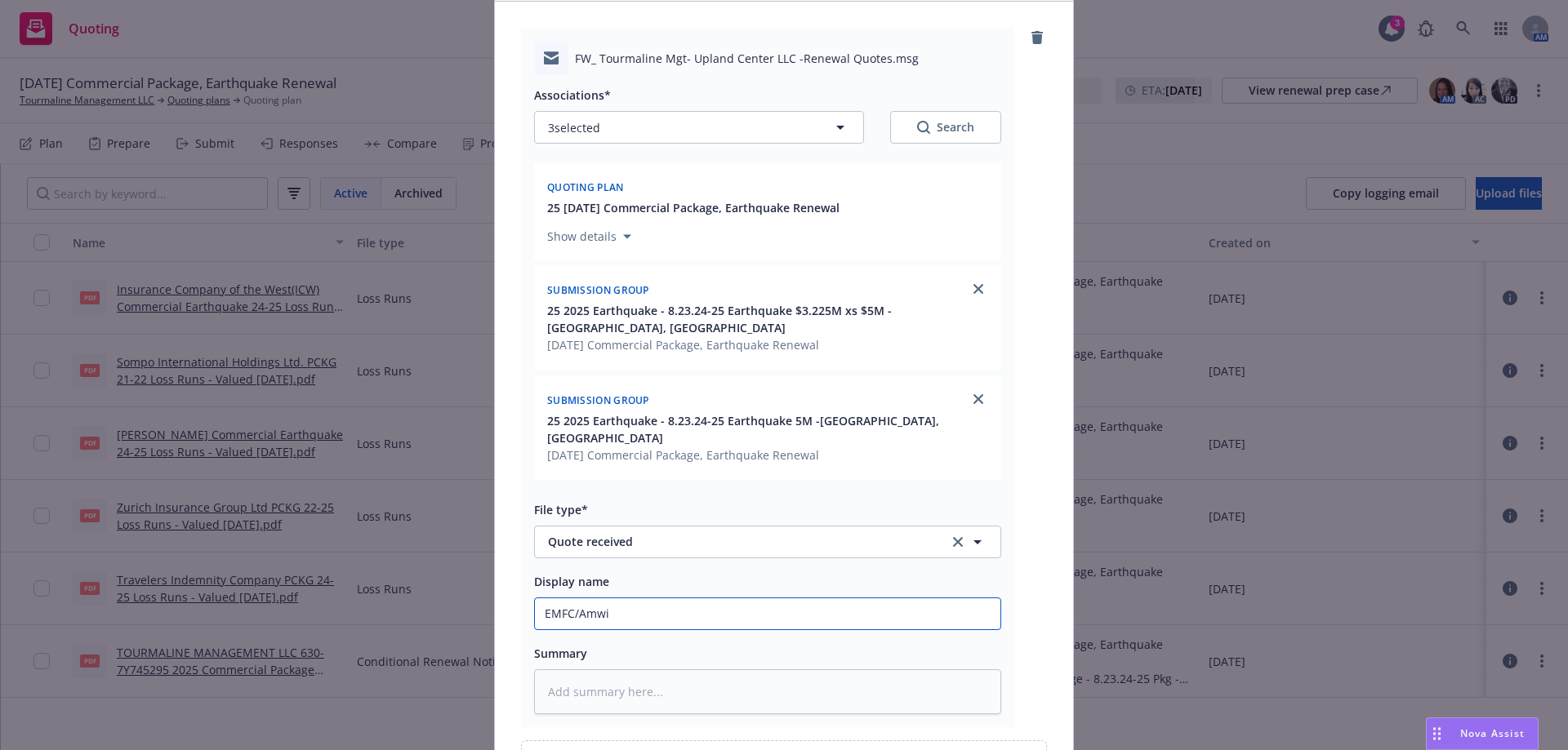
type input "EMFC/Amwin"
type textarea "x"
type input "EMFC/Amwins"
type textarea "x"
type input "EMFC/Amwins"
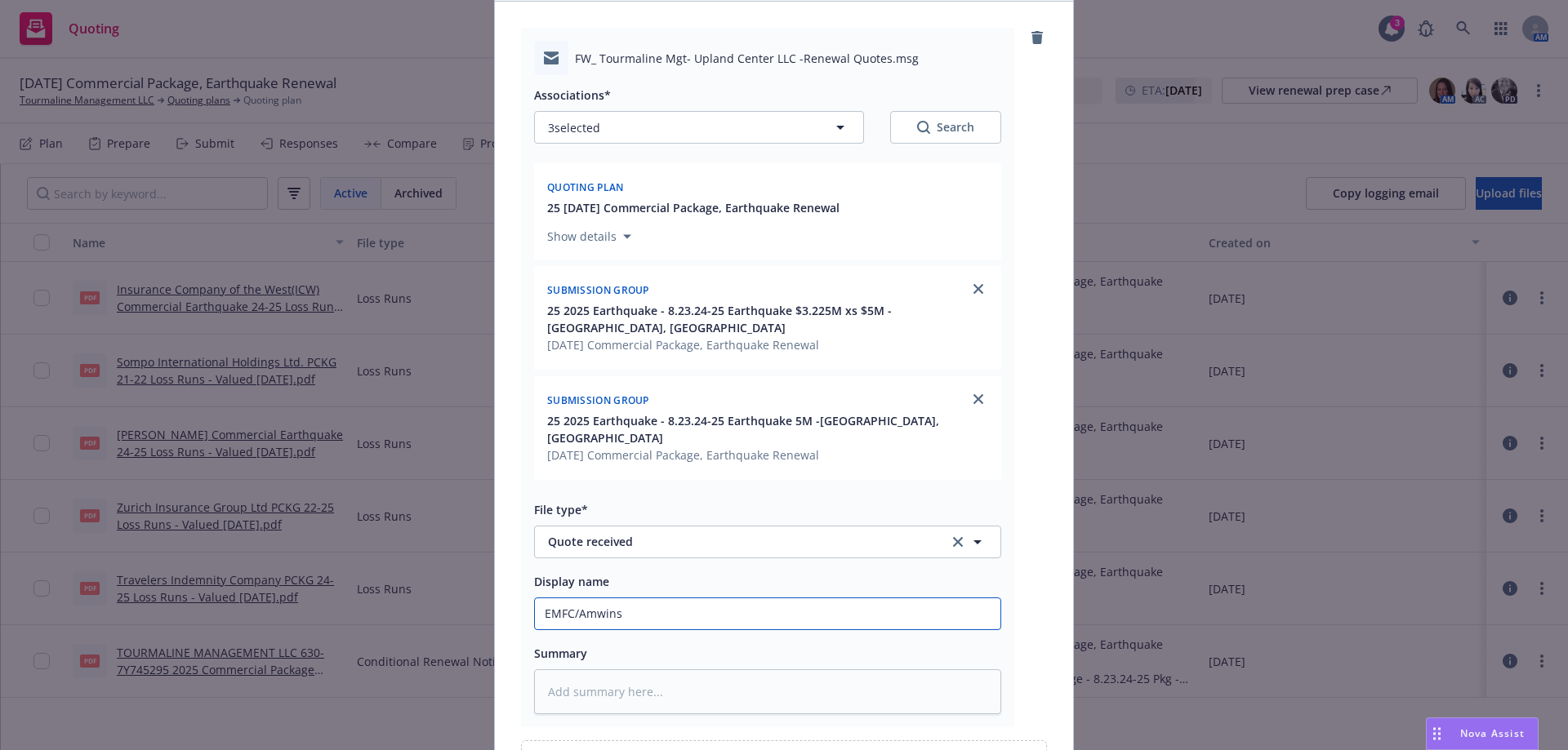
type textarea "x"
type input "EMFC/Amwins -"
type textarea "x"
type input "EMFC/Amwins -r"
type textarea "x"
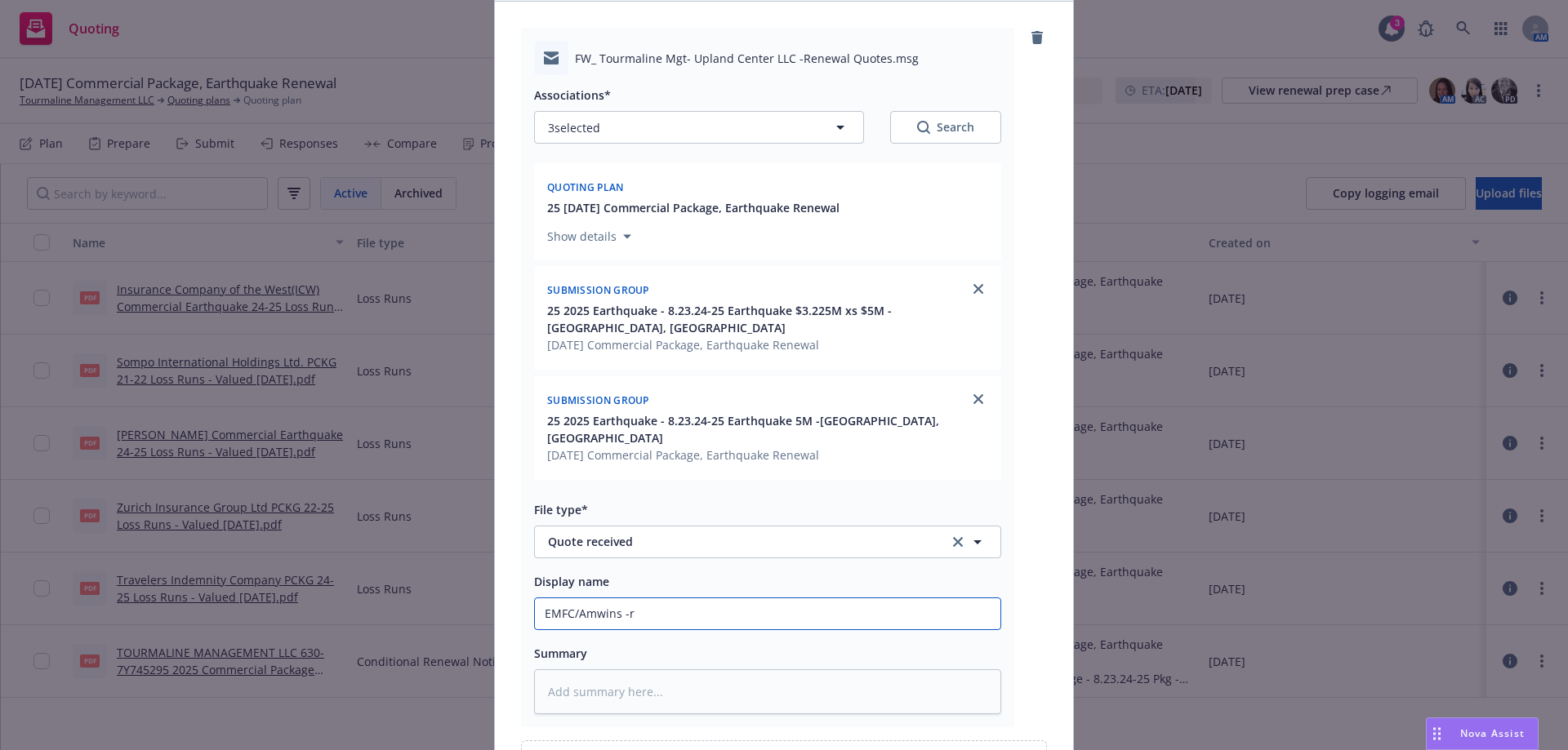
type input "EMFC/Amwins -re"
type textarea "x"
type input "EMFC/Amwins -rec"
type textarea "x"
type input "EMFC/Amwins -rece"
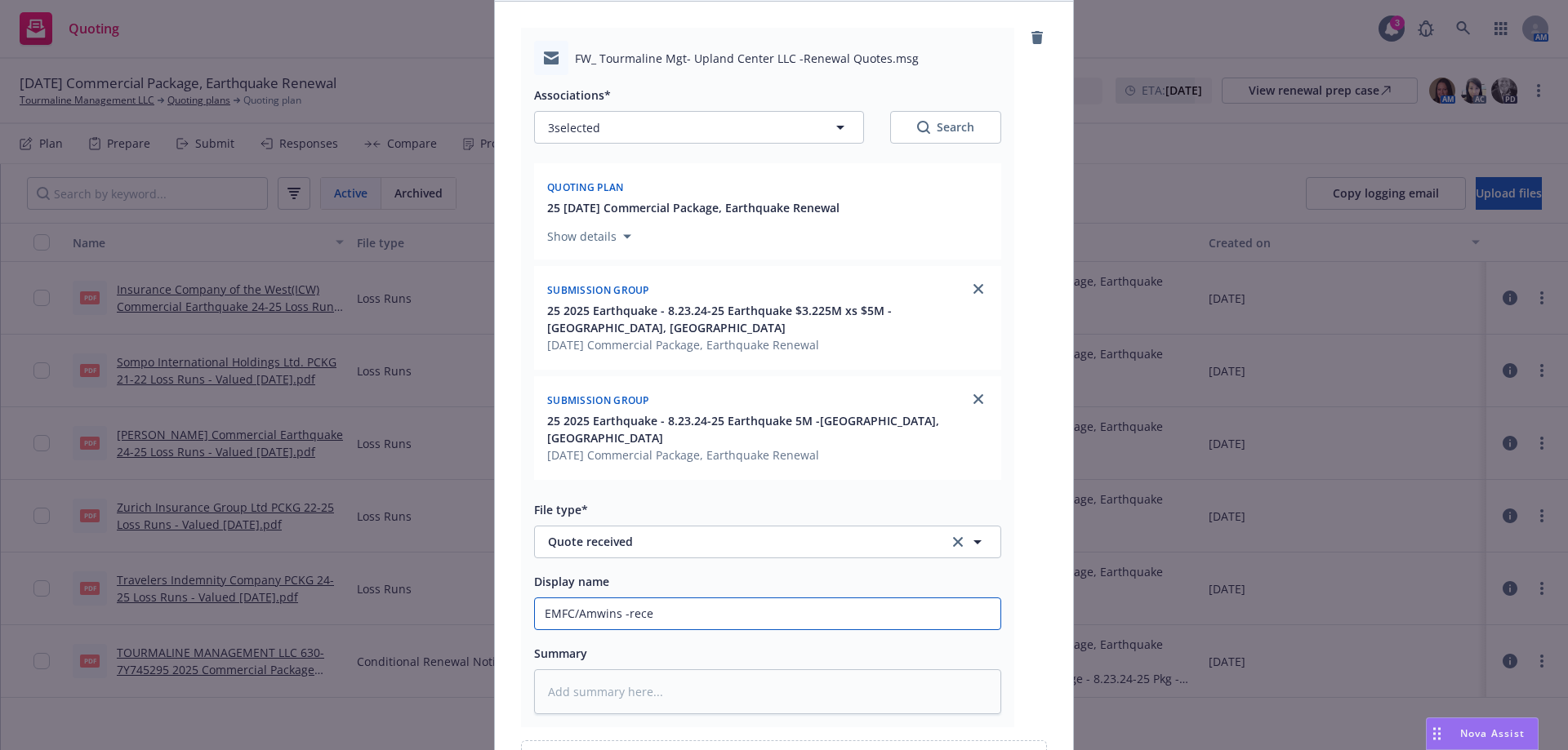
type textarea "x"
type input "EMFC/Amwins -recei"
type textarea "x"
type input "EMFC/Amwins -receiv"
type textarea "x"
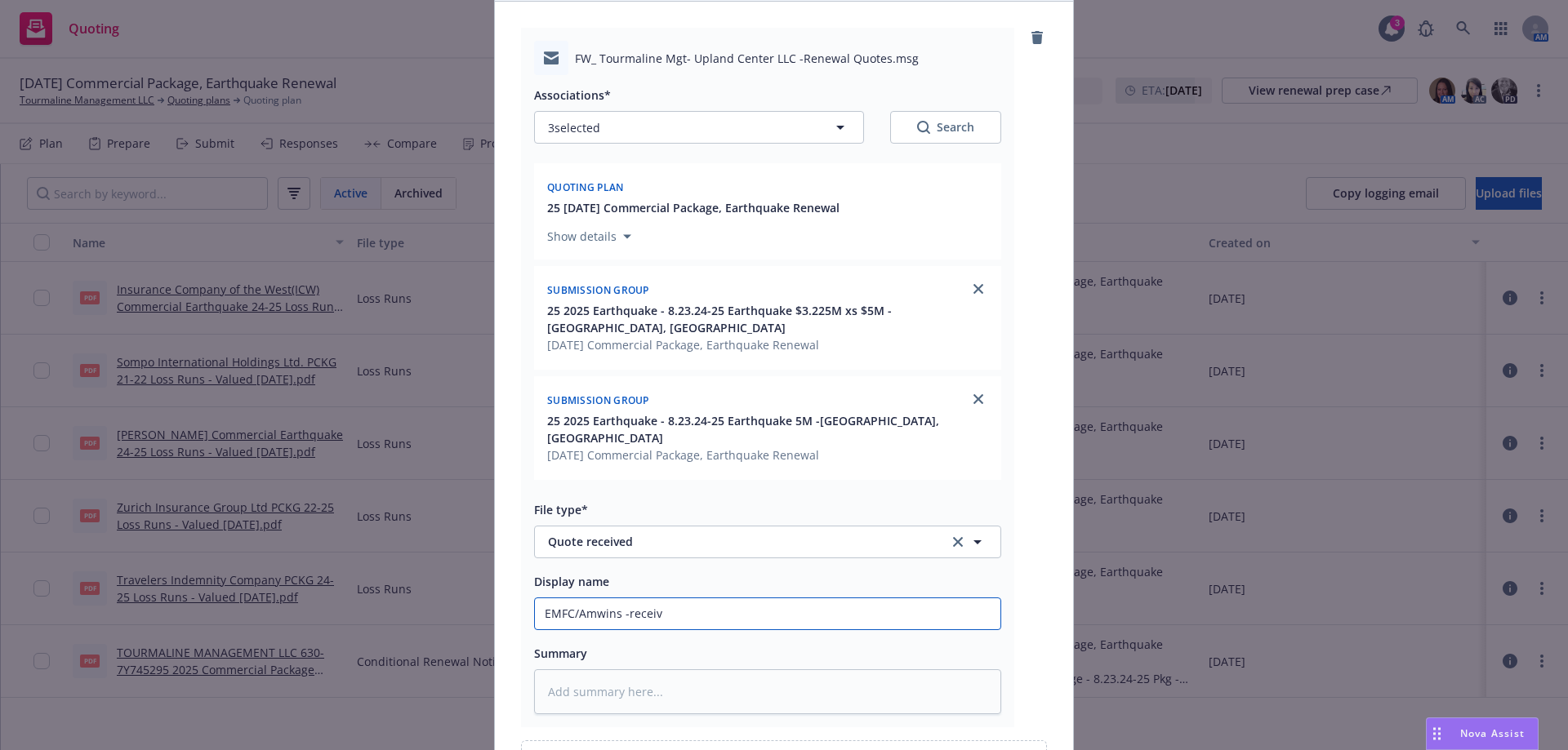
type input "EMFC/Amwins -receive"
type textarea "x"
type input "EMFC/Amwins -received"
type textarea "x"
type input "EMFC/Amwins -received"
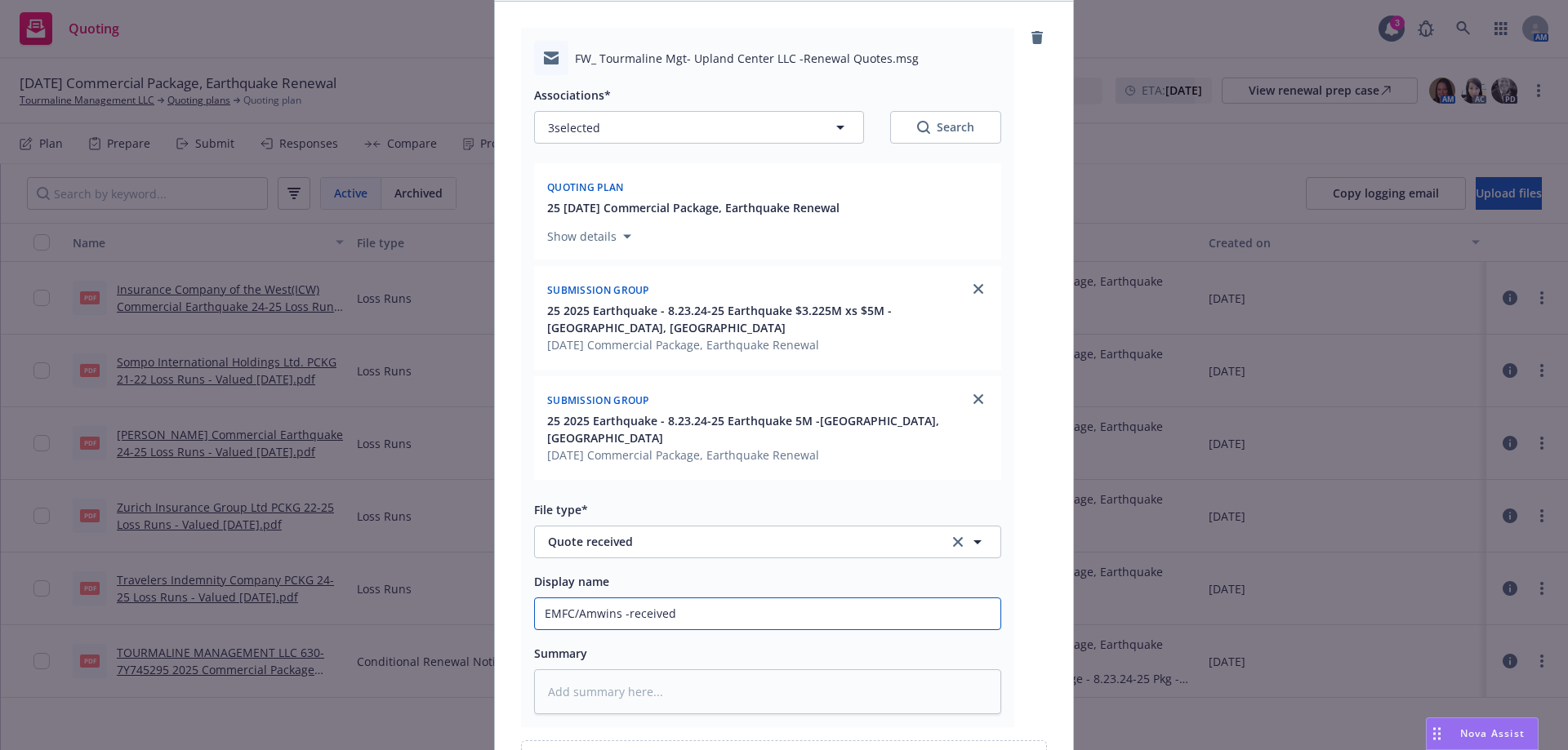
type textarea "x"
type input "EMFC/Amwins -received D"
type textarea "x"
type input "EMFC/Amwins -received DI"
type textarea "x"
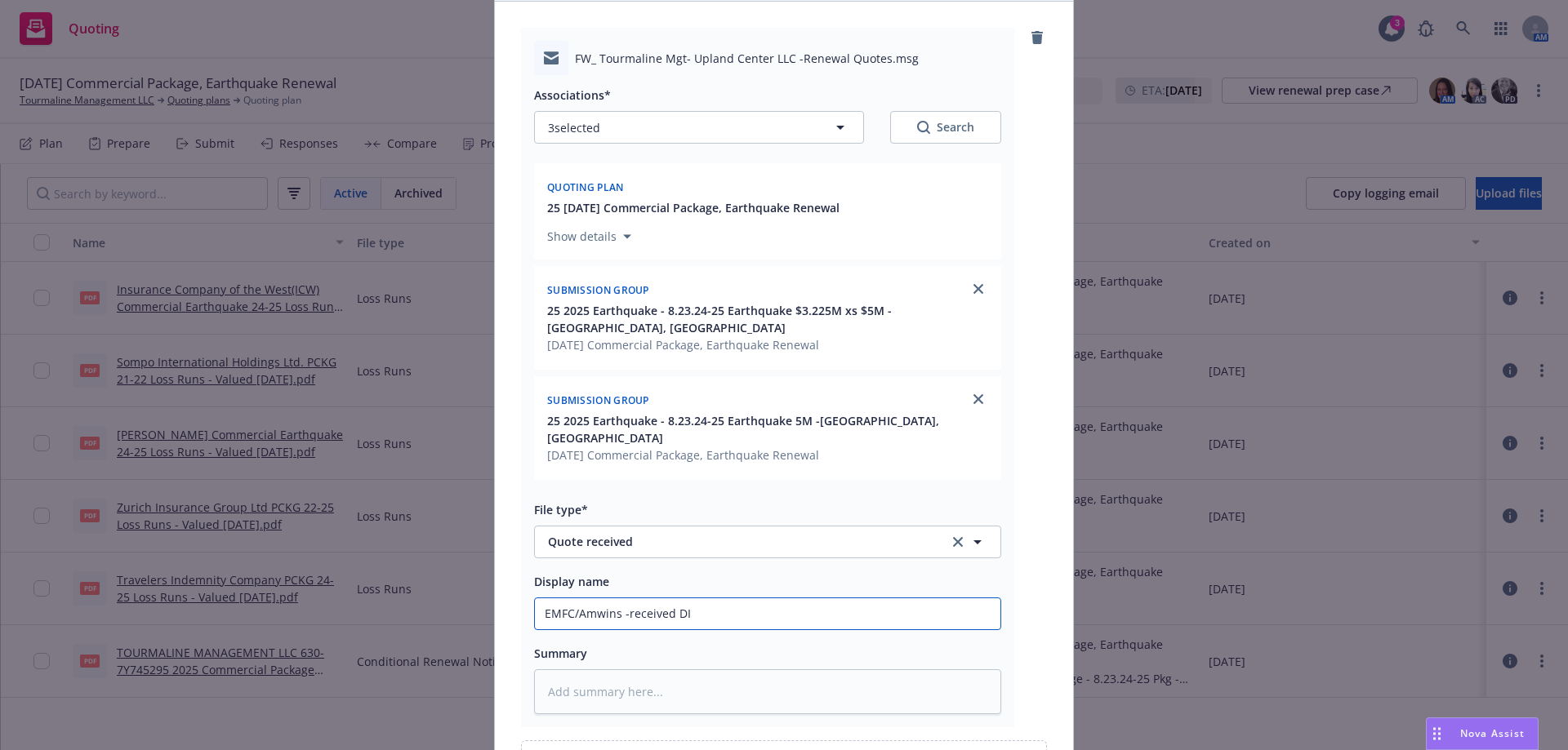
type input "EMFC/Amwins -received DIC"
type textarea "x"
type input "EMFC/Amwins -received DIC"
type textarea "x"
type input "EMFC/Amwins -received DIC q"
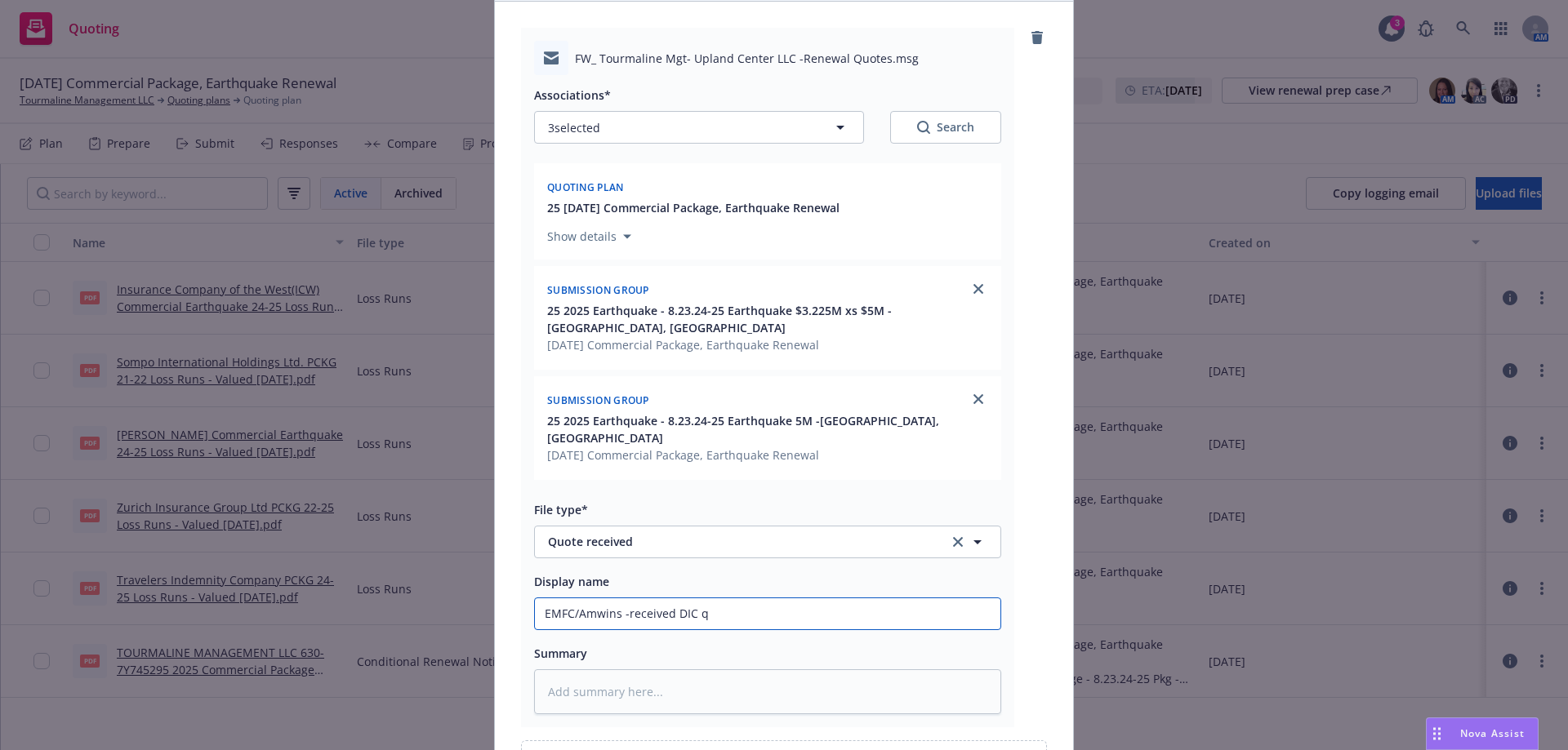
type textarea "x"
type input "EMFC/Amwins -received DIC qu"
type textarea "x"
type input "EMFC/Amwins -received DIC qut"
type textarea "x"
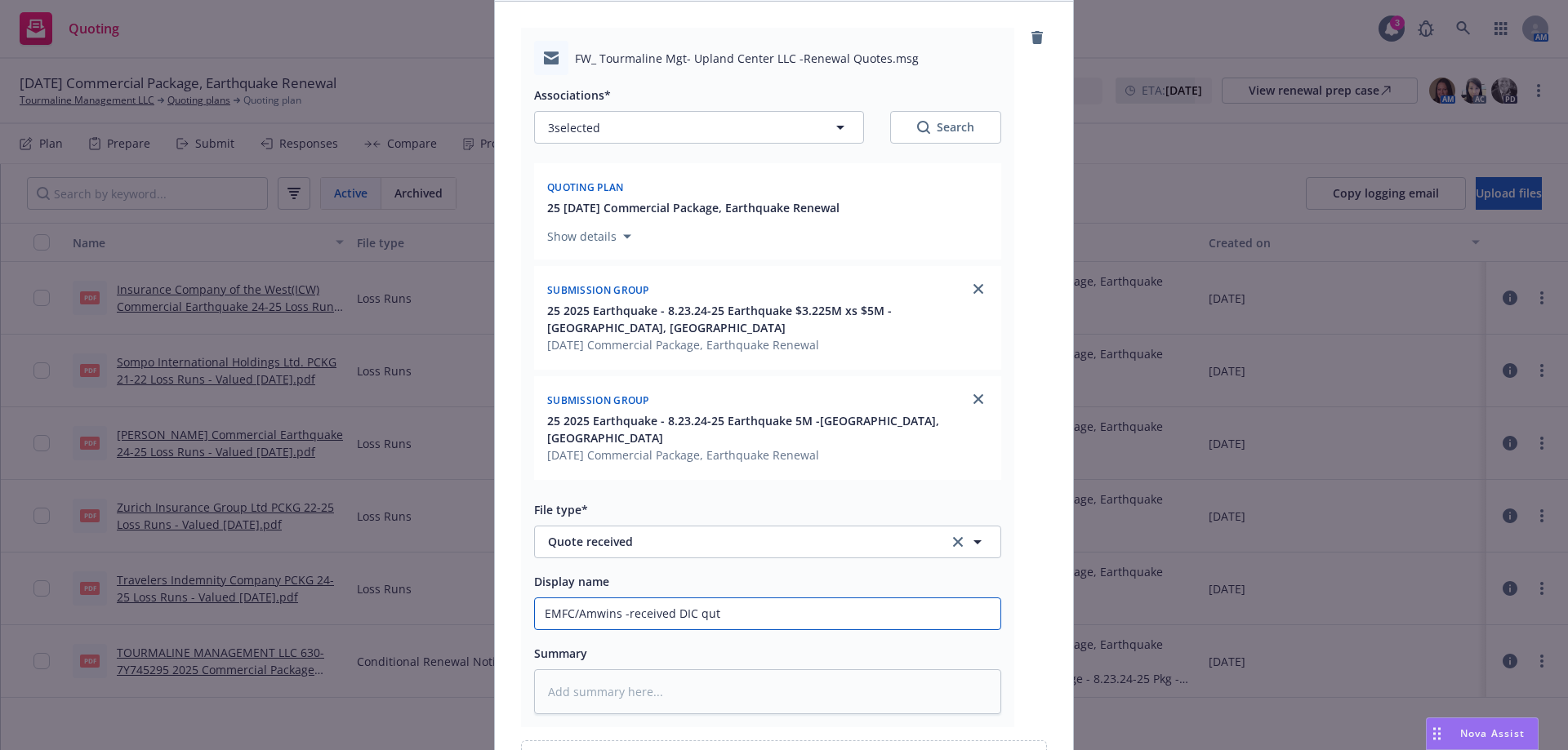
type input "EMFC/Amwins -received DIC quto"
type textarea "x"
type input "EMFC/Amwins -received DIC qutoe"
type textarea "x"
type input "EMFC/Amwins -received DIC qutoes"
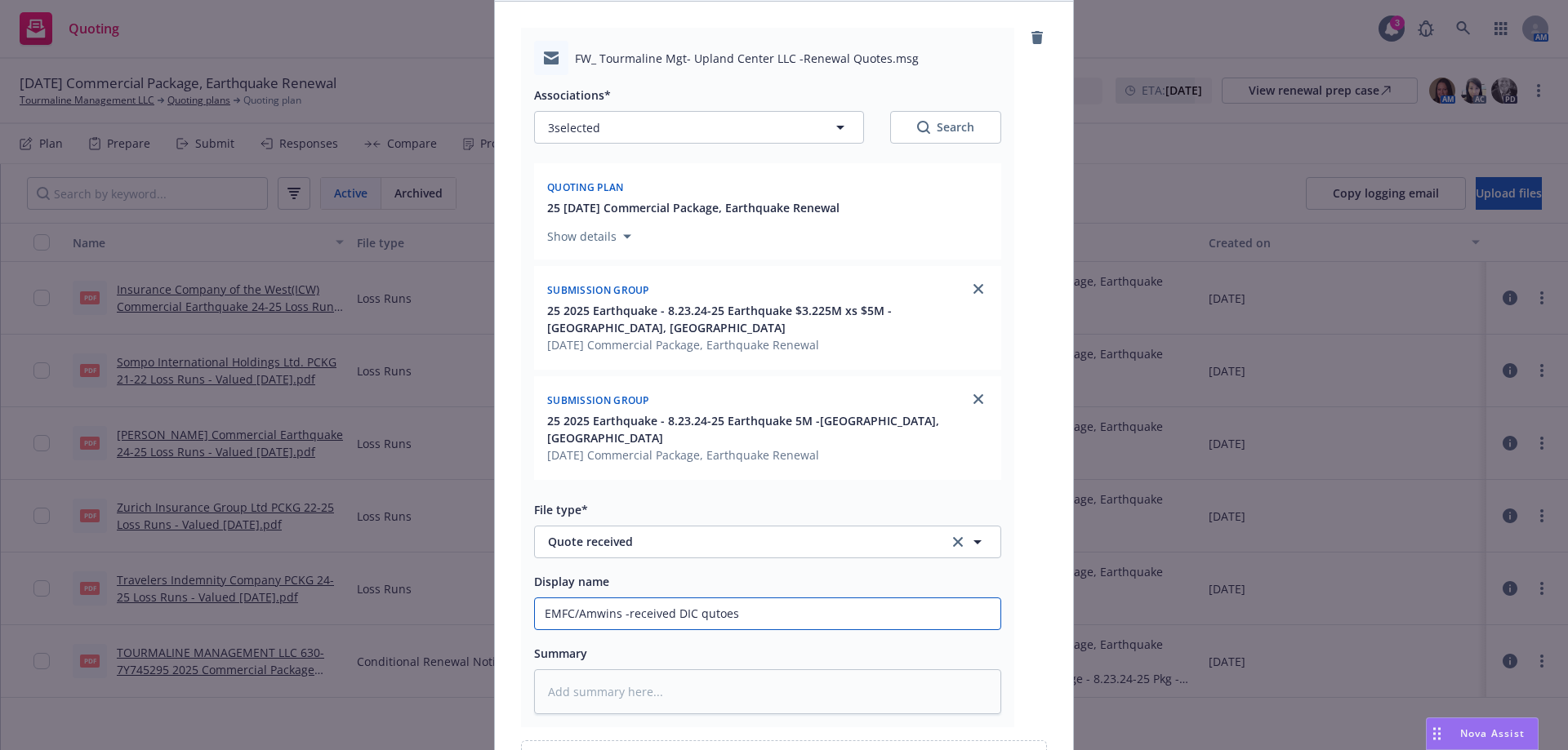
type textarea "x"
type input "EMFC/Amwins -received DIC qutoes"
type textarea "x"
type input "EMFC/[PERSON_NAME] -received DIC qutoes f"
type textarea "x"
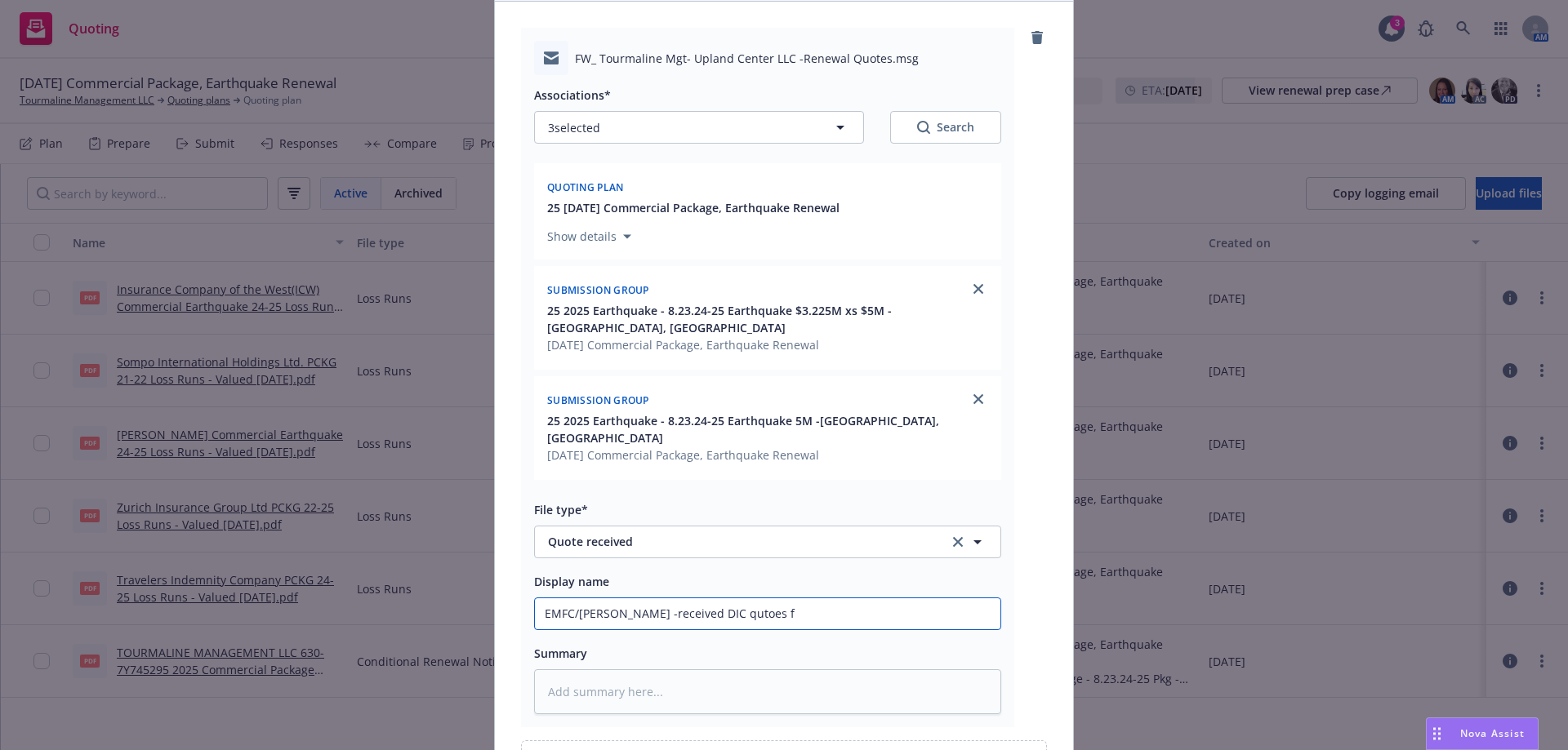
type input "EMFC/Amwins -received DIC qutoes fo"
type textarea "x"
type input "EMFC/[PERSON_NAME] -received DIC qutoes for"
type textarea "x"
type input "EMFC/[PERSON_NAME] -received DIC qutoes for"
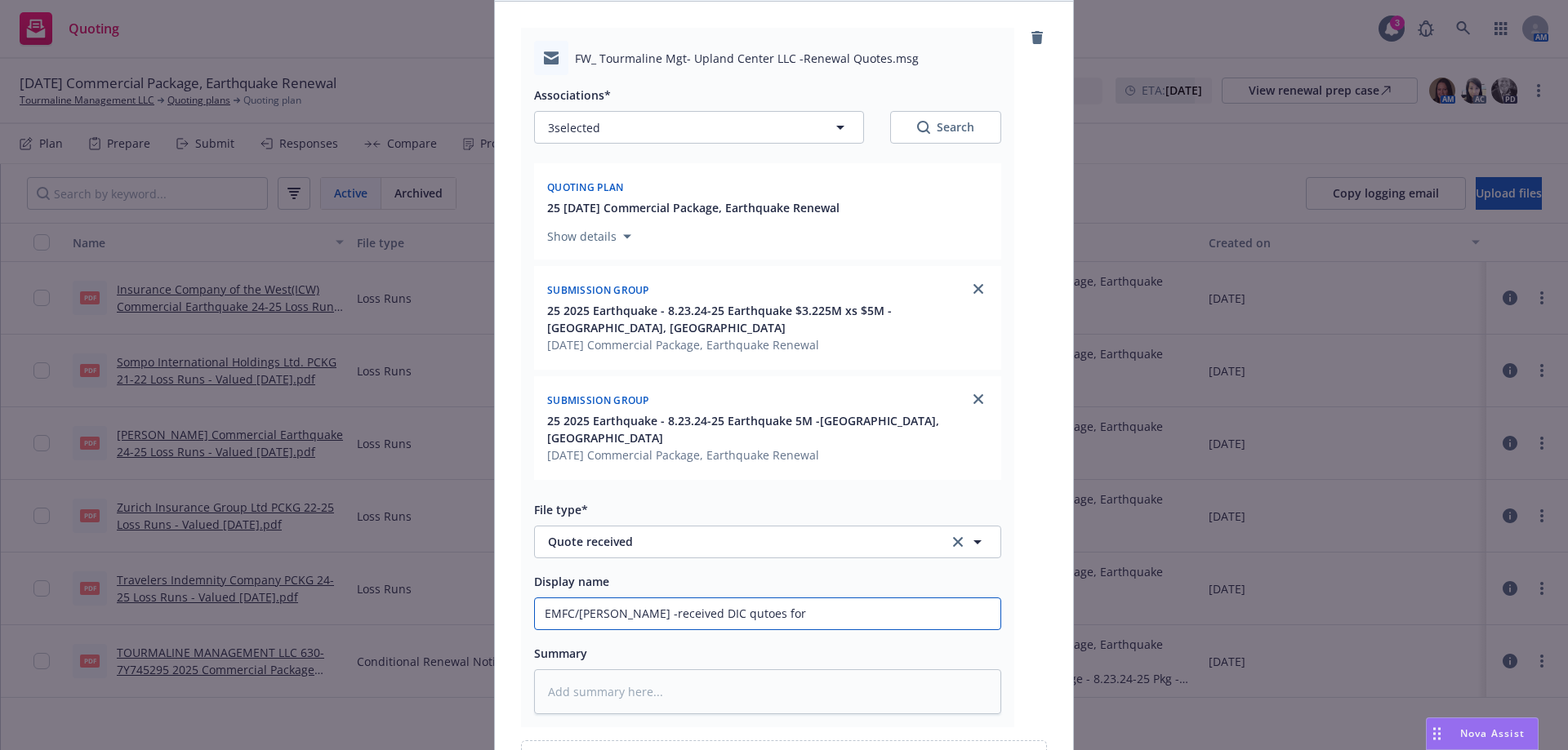
type textarea "x"
type input "EMFC/[PERSON_NAME] -received DIC qutoes for U"
type textarea "x"
type input "EMFC/Amwins -received DIC qutoes for Up"
type textarea "x"
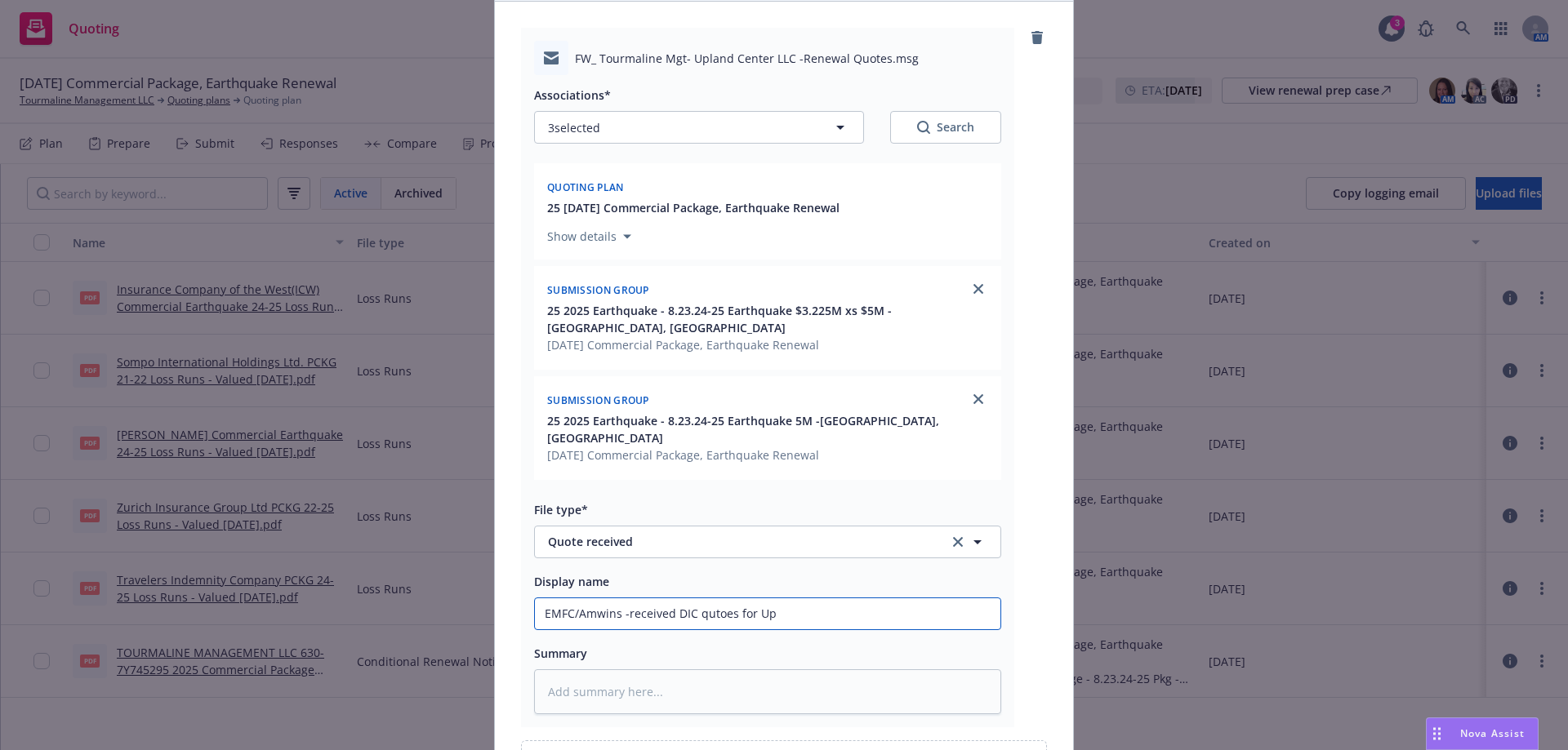
type input "EMFC/Amwins -received DIC qutoes for Upt"
type textarea "x"
type input "EMFC/Amwins -received DIC qutoes for Upto"
type textarea "x"
type input "EMFC/Amwins -received DIC qutoes for Uptow"
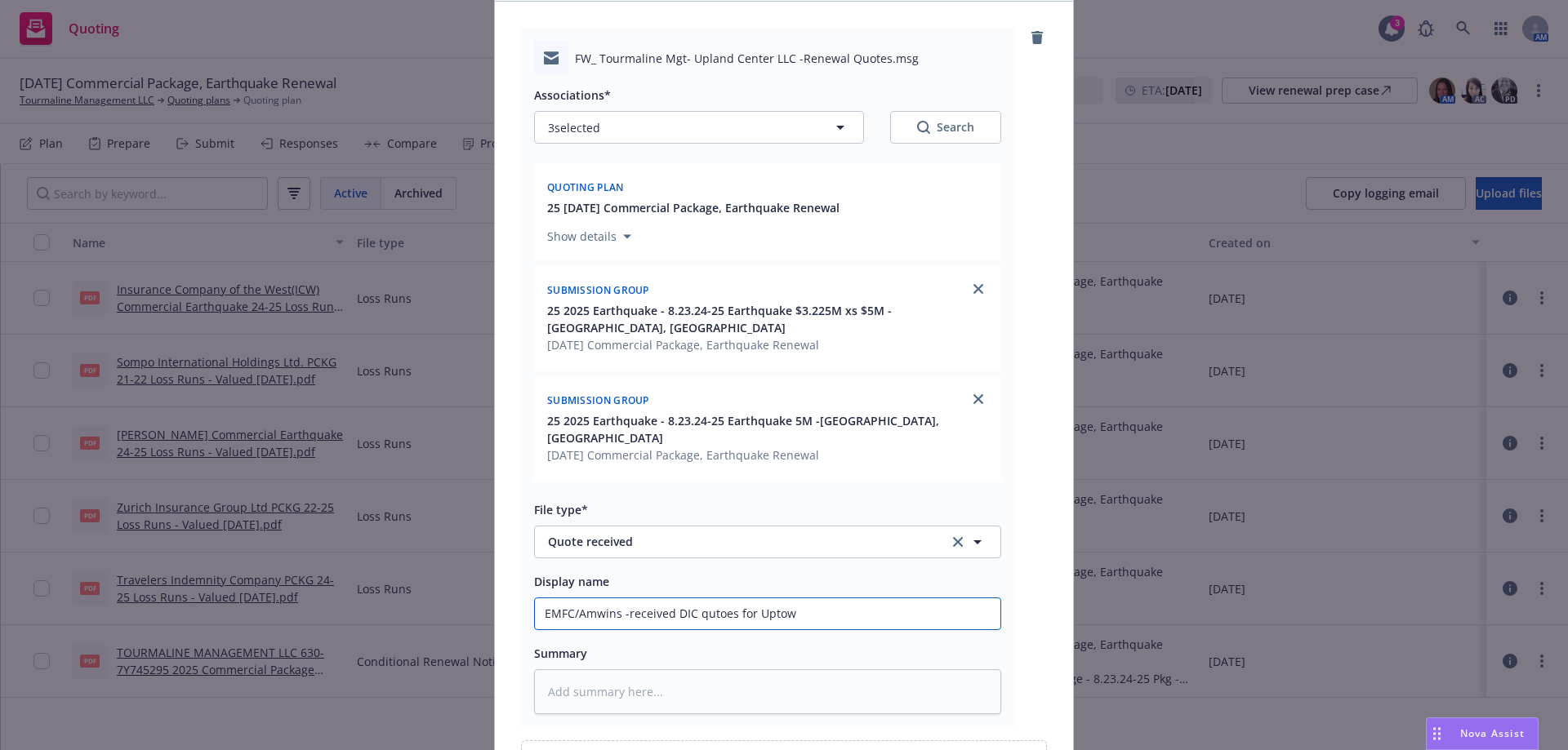
type textarea "x"
type input "EMFC/Amwins -received DIC qutoes for [GEOGRAPHIC_DATA]"
type textarea "x"
type input "EMFC/Amwins -received DIC qutoes for [GEOGRAPHIC_DATA]"
type textarea "x"
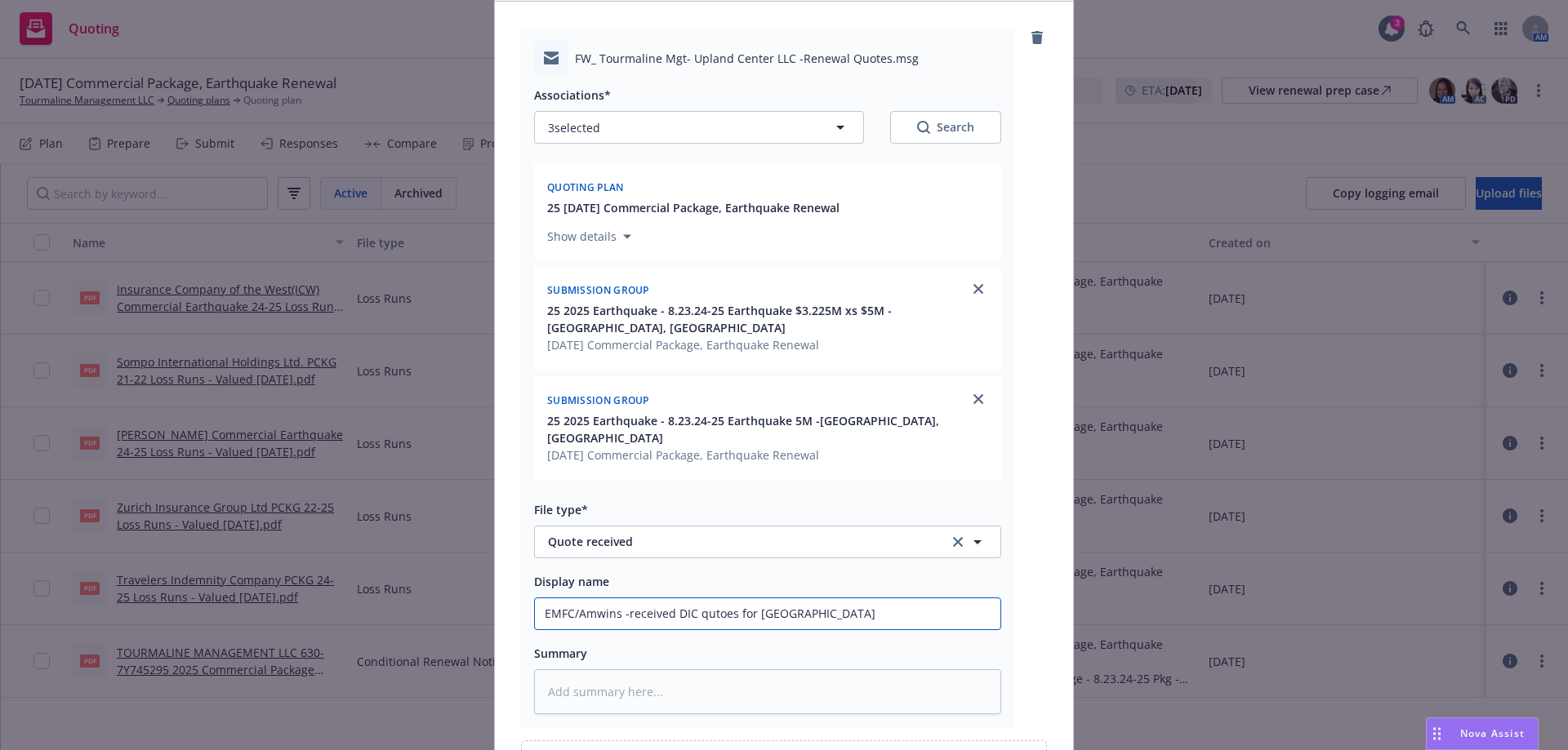
type input "EMFC/Amwins -received DIC quotes for Uptown"
click at [690, 599] on input "EMFC/Amwins -received DIC quotes for Uptown" at bounding box center [767, 614] width 466 height 31
click at [687, 599] on input "EMFC/Amwins -received DIC quotes for Uptown" at bounding box center [767, 614] width 466 height 31
type textarea "x"
type input "EMFC/Amwins -received DIC/ quotes for Uptown"
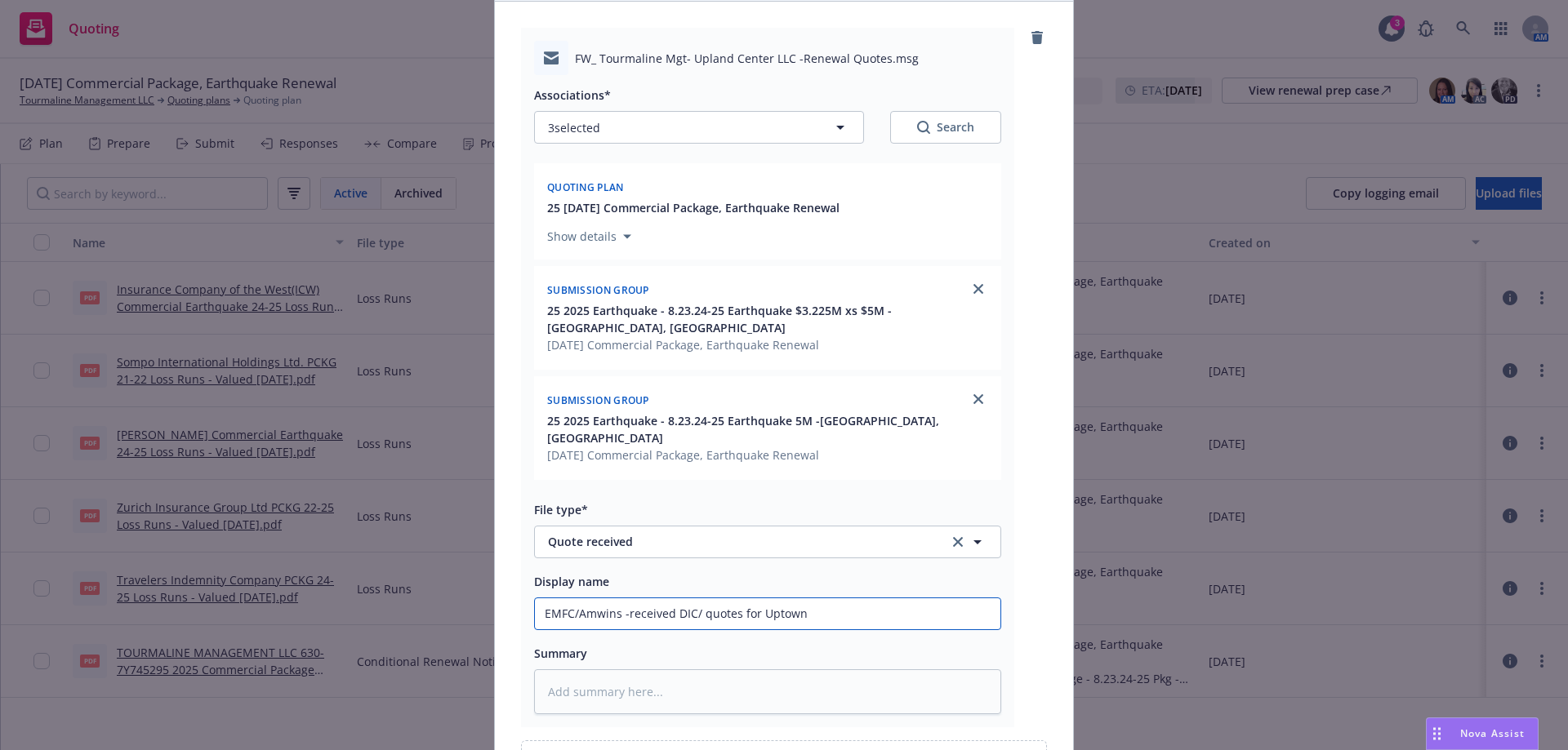
type textarea "x"
type input "EMFC/Amwins -received DIC/E quotes for Uptown"
type textarea "x"
click at [851, 601] on input "EMFC/Amwins -received DIC/EQ quotes for Uptown" at bounding box center [767, 614] width 466 height 31
type input "EMFC/Amwins -received DIC/EQ quotes for Uptown"
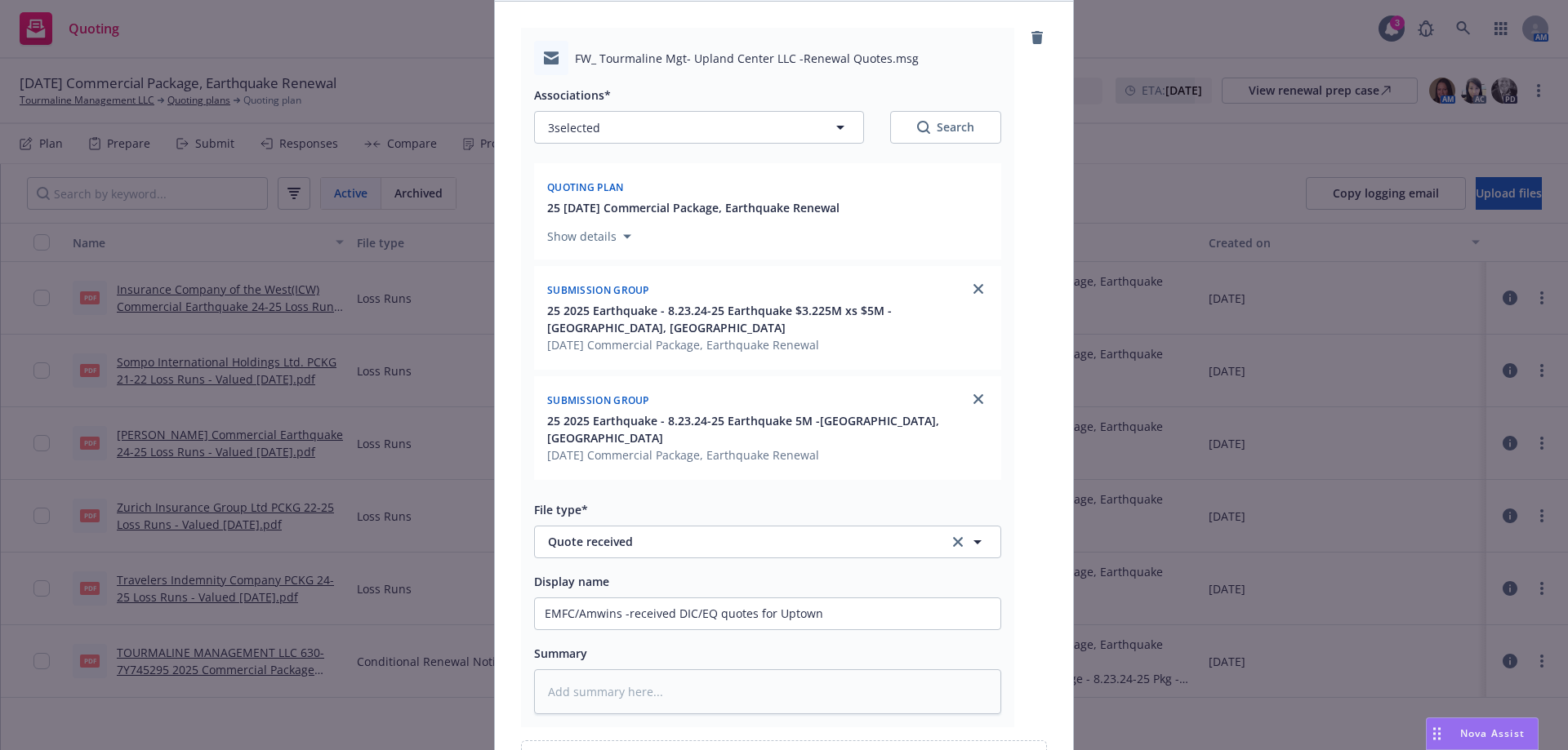
click at [249, 240] on div "Add files The uploaded files will be associated with 25 [DATE] Commercial Packa…" at bounding box center [784, 375] width 1568 height 750
click at [1128, 36] on div "Add files The uploaded files will be associated with 25 [DATE] Commercial Packa…" at bounding box center [784, 375] width 1568 height 750
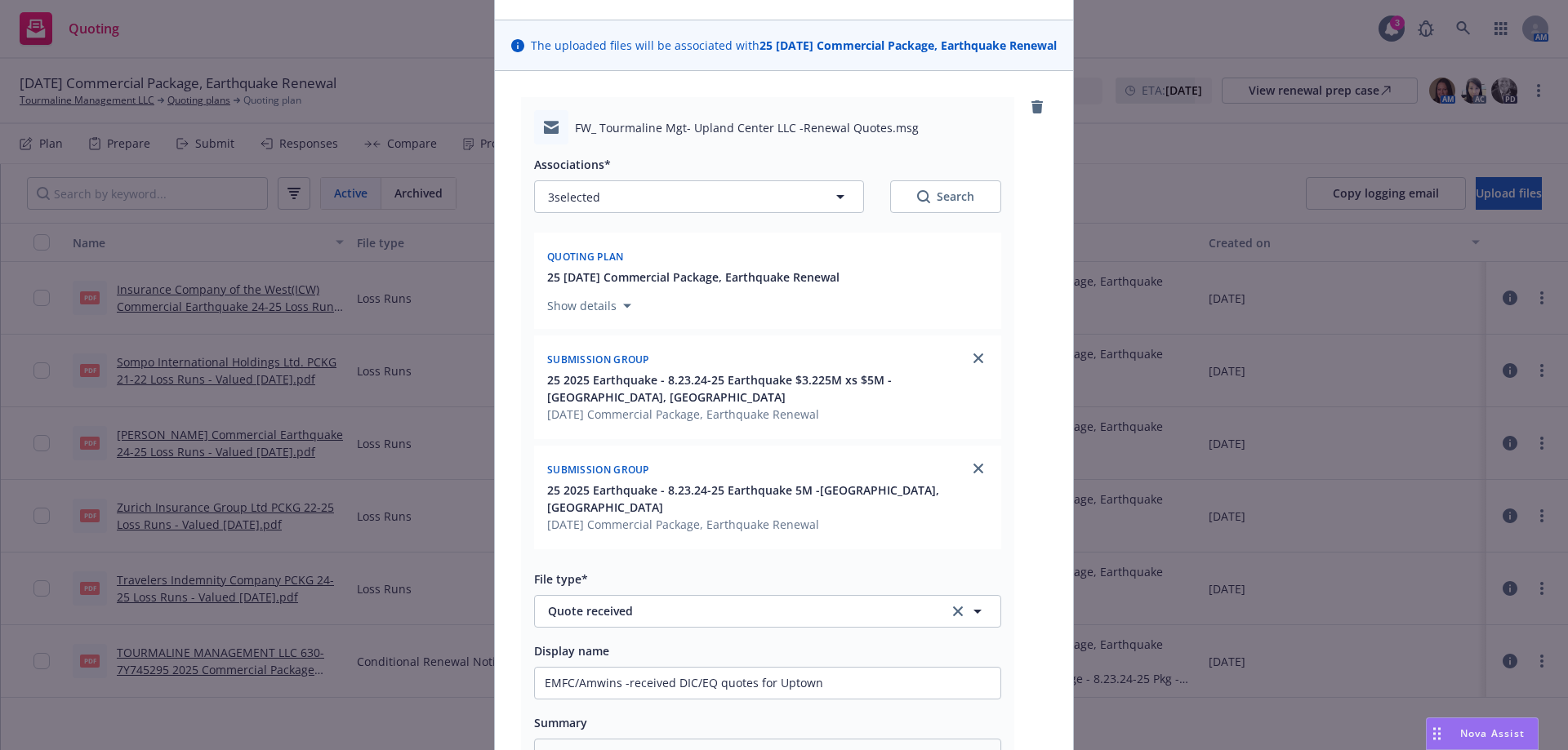
scroll to position [0, 0]
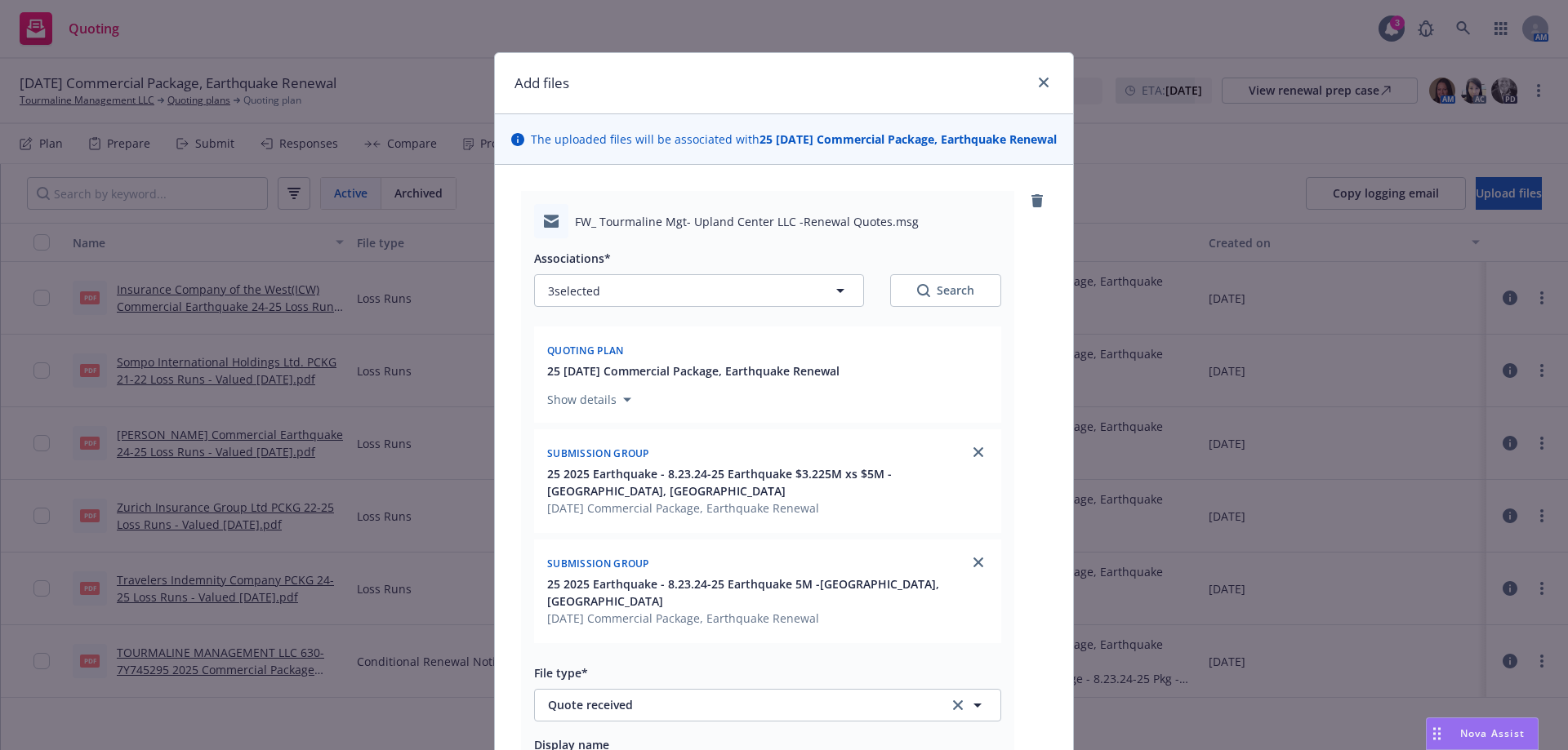
click at [102, 98] on div "Add files The uploaded files will be associated with 25 [DATE] Commercial Packa…" at bounding box center [784, 375] width 1568 height 750
click at [1039, 83] on icon "close" at bounding box center [1044, 83] width 10 height 10
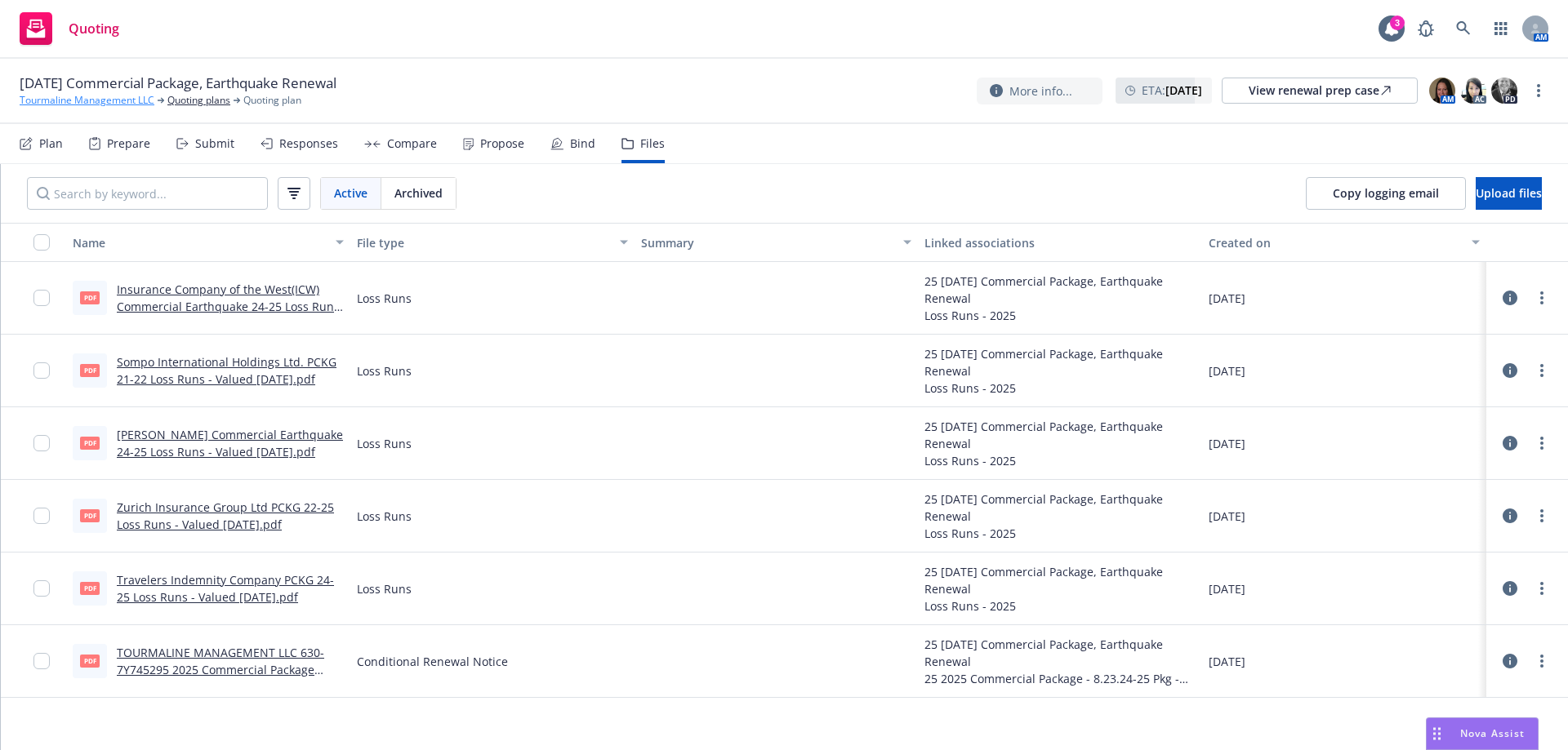
click at [97, 102] on link "Tourmaline Management LLC" at bounding box center [86, 100] width 134 height 14
